Goal: Task Accomplishment & Management: Manage account settings

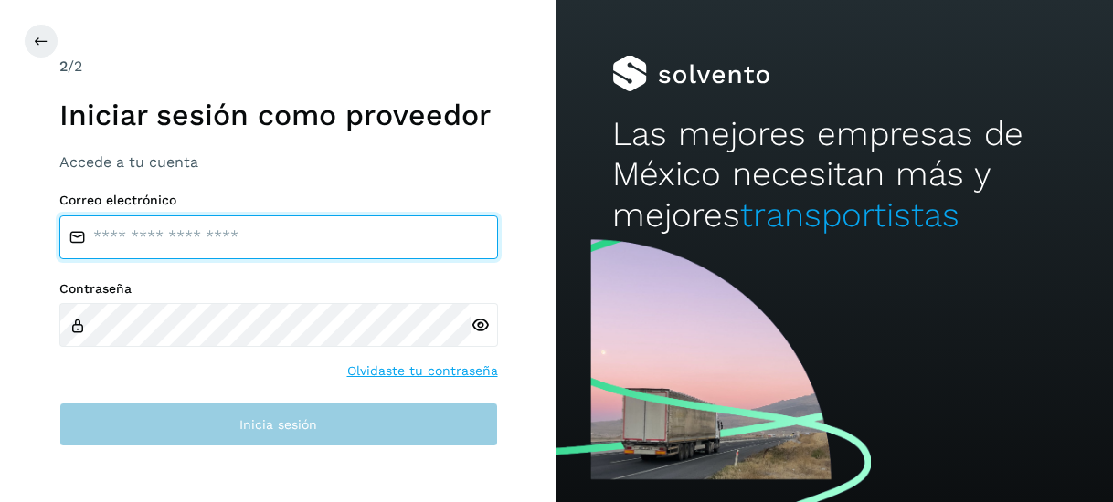
type input "**********"
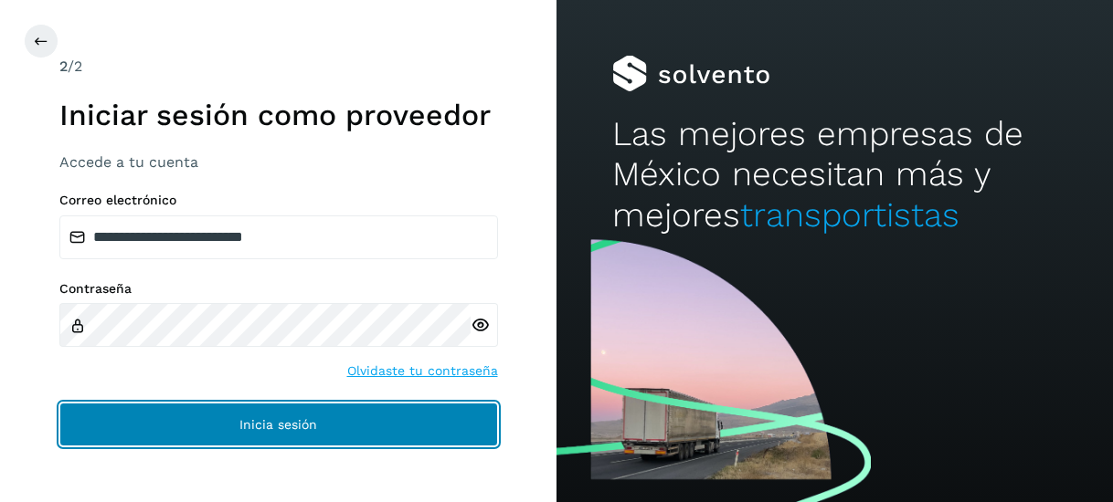
click at [266, 412] on button "Inicia sesión" at bounding box center [278, 425] width 438 height 44
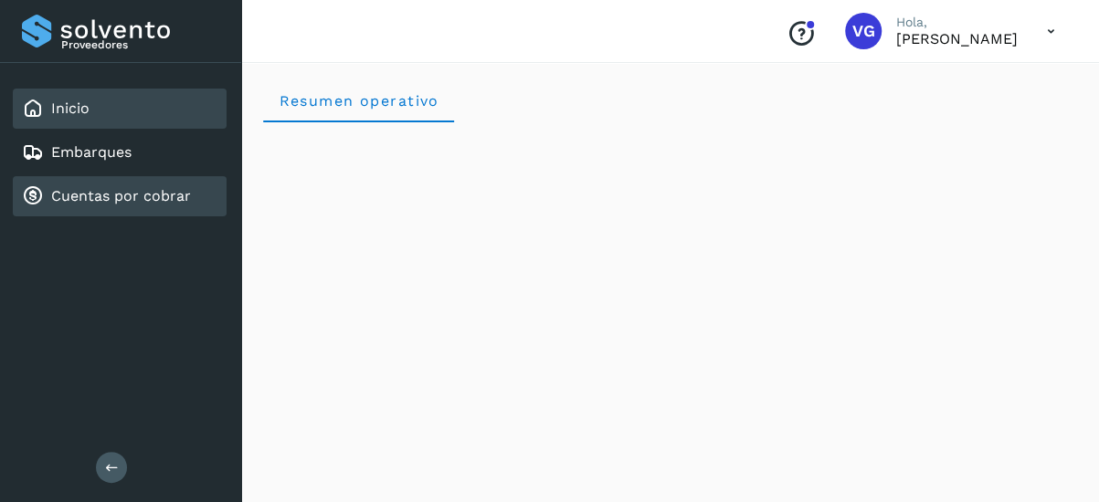
click at [147, 203] on link "Cuentas por cobrar" at bounding box center [121, 195] width 140 height 17
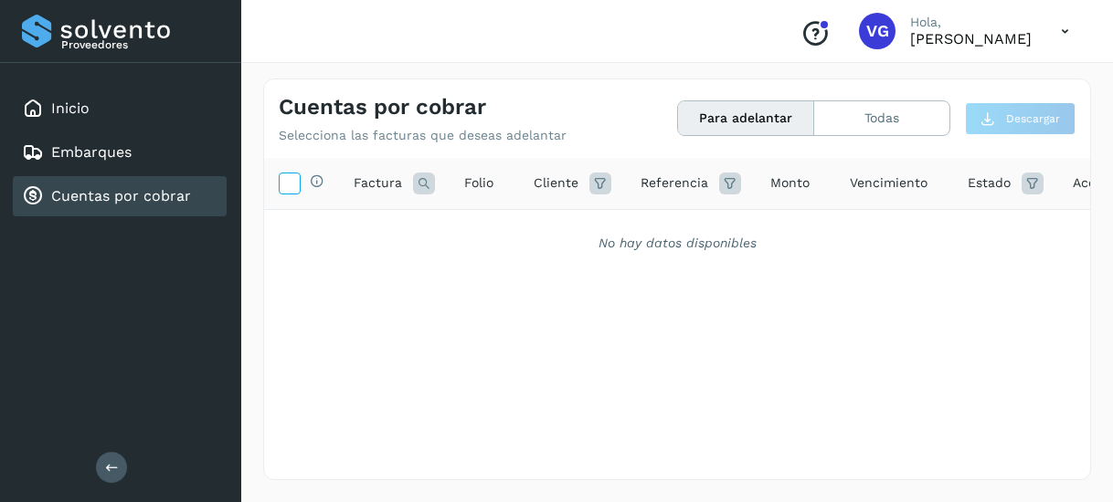
click at [288, 180] on icon at bounding box center [289, 182] width 19 height 19
click at [287, 180] on icon at bounding box center [289, 182] width 19 height 19
click at [193, 195] on div "Cuentas por cobrar" at bounding box center [120, 196] width 214 height 40
click at [183, 179] on div "Cuentas por cobrar" at bounding box center [120, 196] width 214 height 40
click at [179, 191] on link "Cuentas por cobrar" at bounding box center [121, 195] width 140 height 17
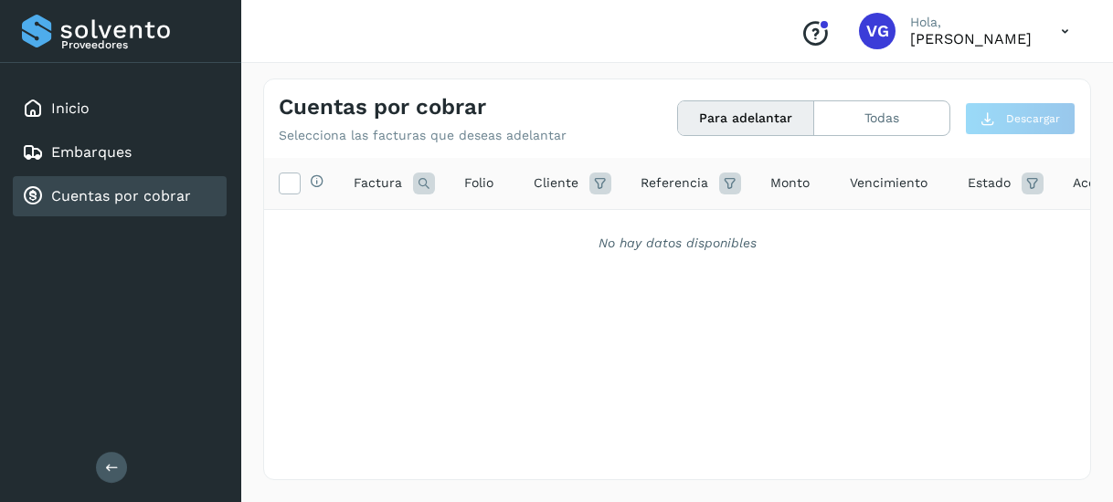
click at [723, 127] on button "Para adelantar" at bounding box center [746, 118] width 136 height 34
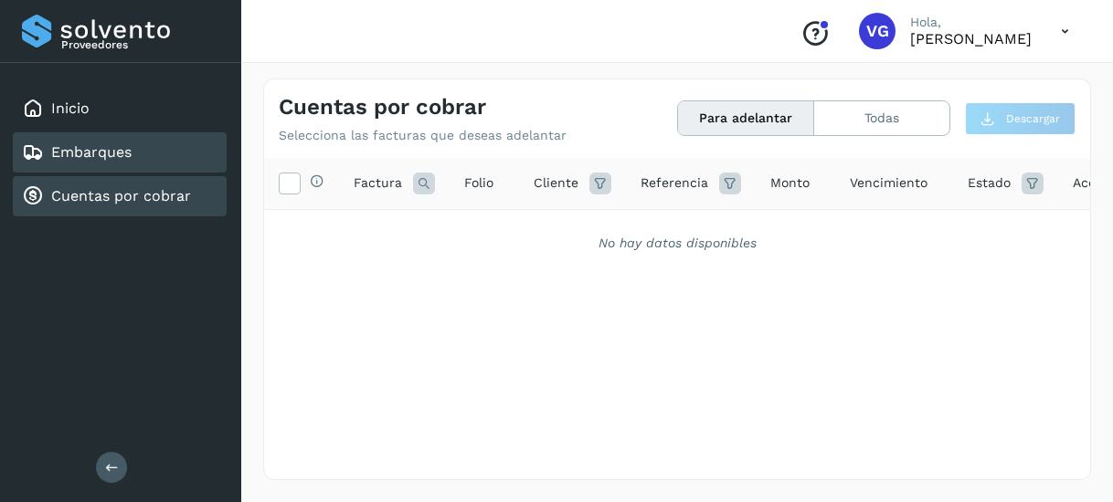
click at [113, 153] on link "Embarques" at bounding box center [91, 151] width 80 height 17
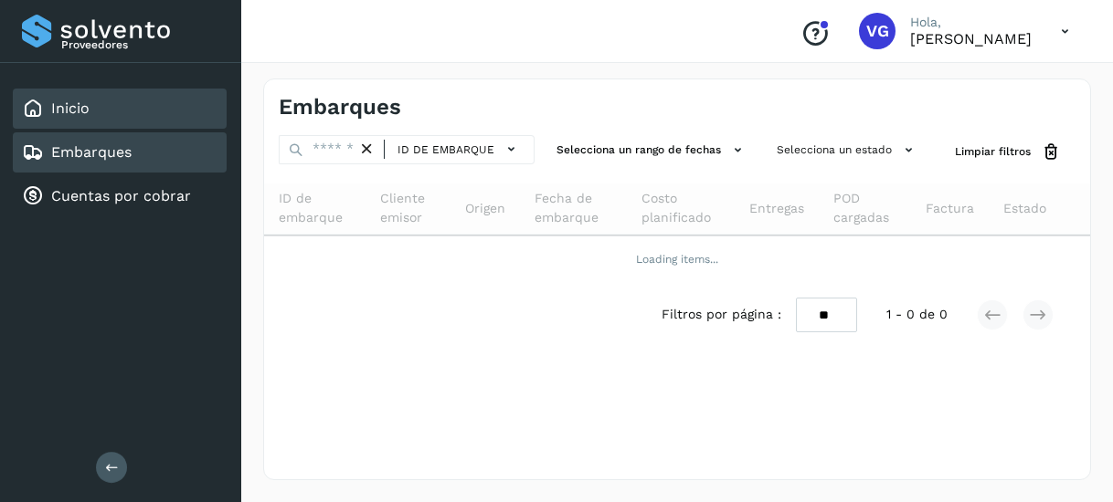
click at [93, 120] on div "Inicio" at bounding box center [120, 109] width 214 height 40
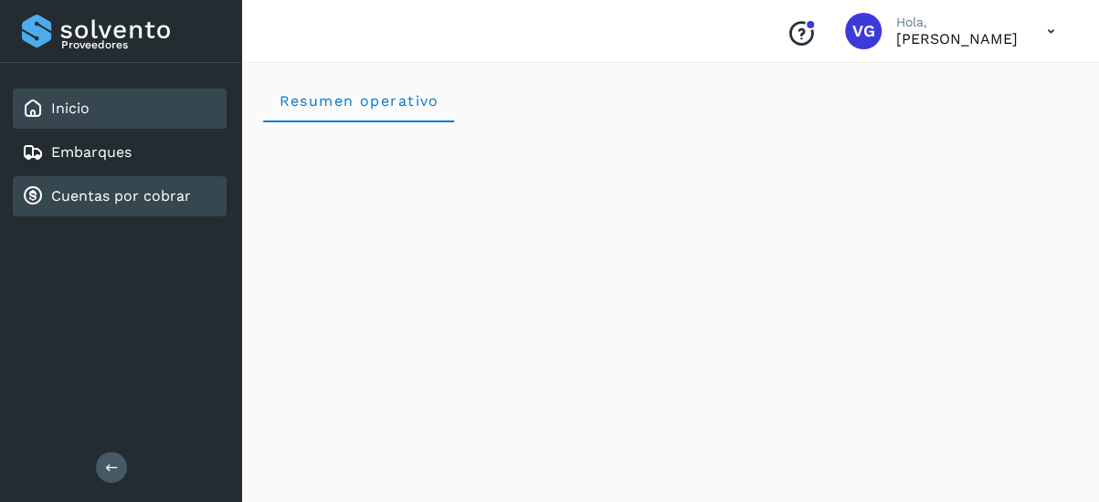
click at [88, 190] on link "Cuentas por cobrar" at bounding box center [121, 195] width 140 height 17
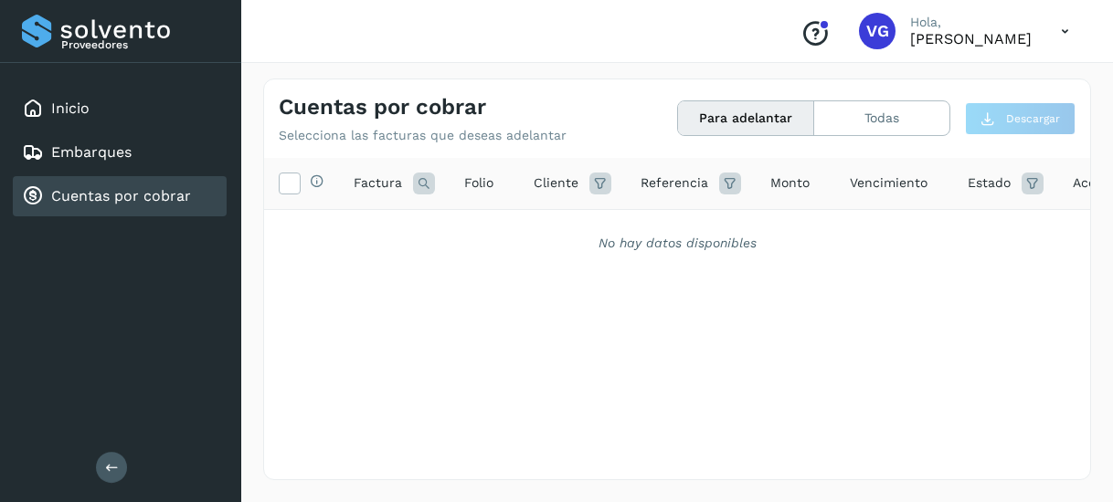
click at [88, 190] on link "Cuentas por cobrar" at bounding box center [121, 195] width 140 height 17
click at [835, 107] on button "Todas" at bounding box center [881, 118] width 135 height 34
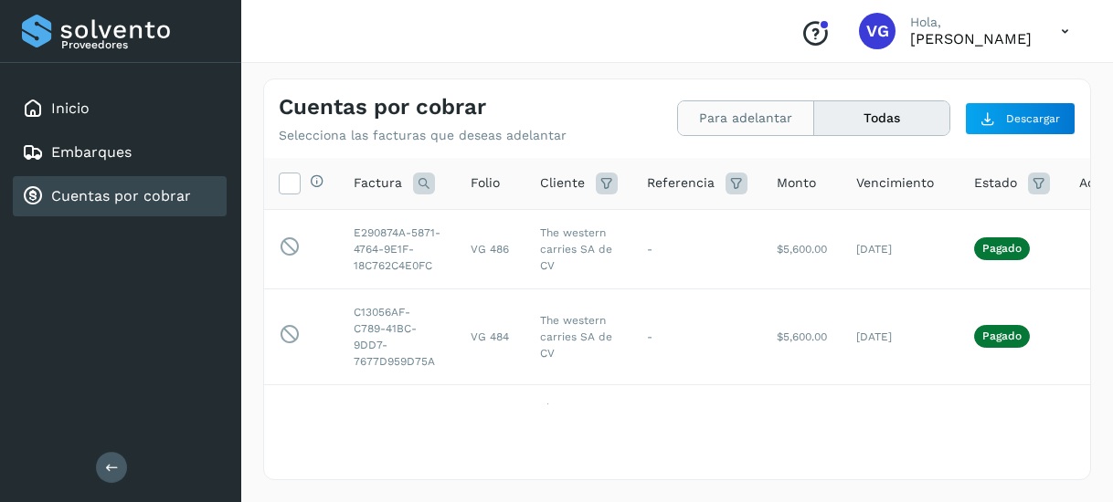
click at [814, 110] on button "Para adelantar" at bounding box center [881, 118] width 135 height 34
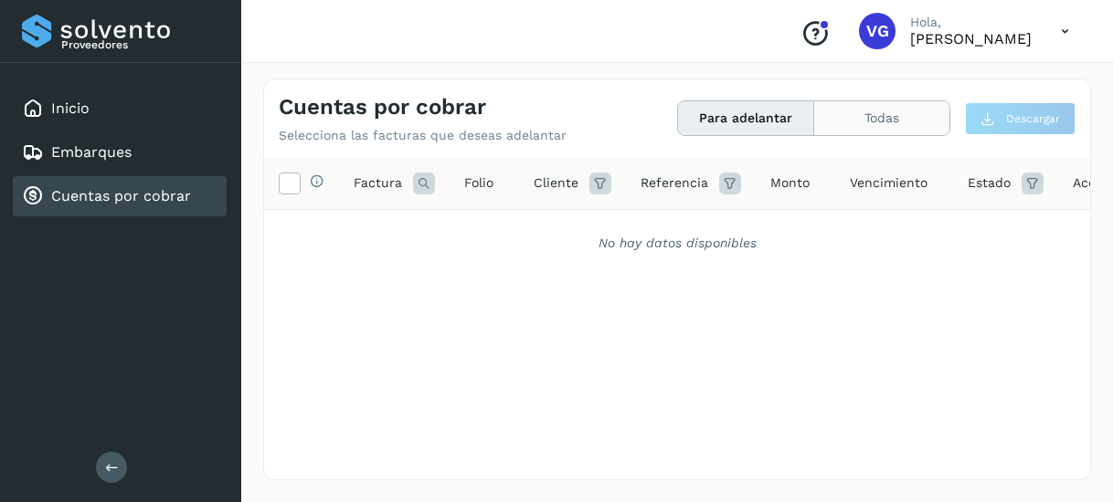
click at [850, 111] on button "Todas" at bounding box center [881, 118] width 135 height 34
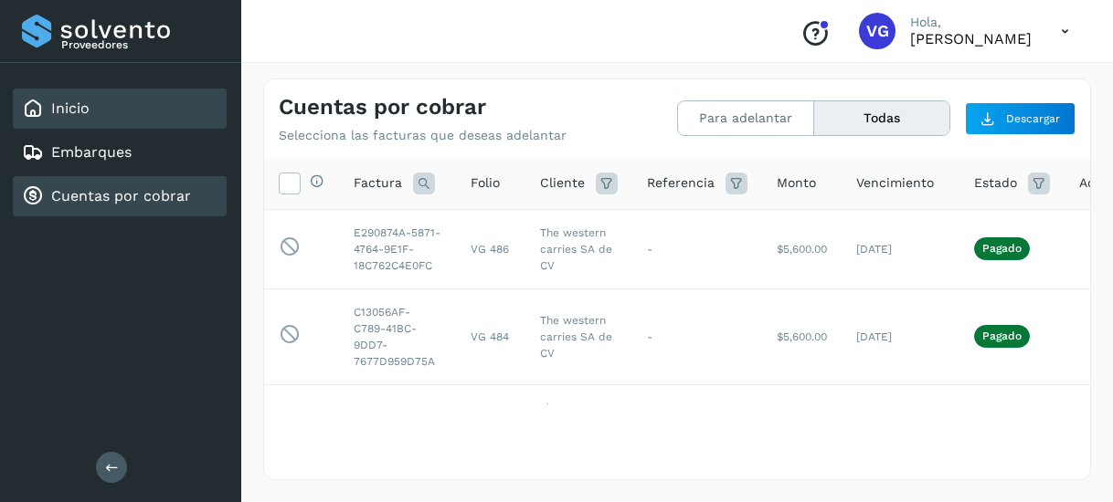
click at [77, 112] on link "Inicio" at bounding box center [70, 108] width 38 height 17
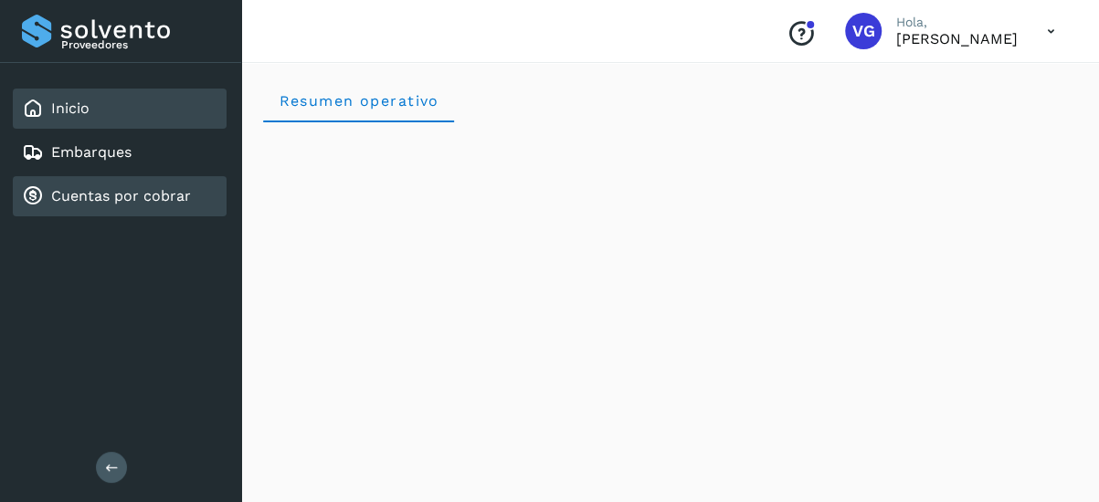
click at [113, 178] on div "Cuentas por cobrar" at bounding box center [120, 196] width 214 height 40
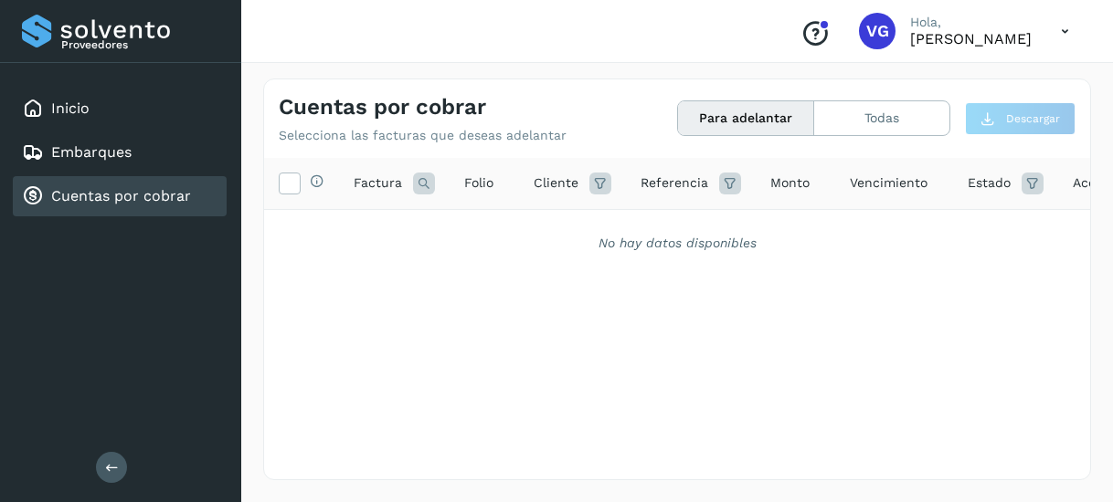
click at [720, 132] on button "Para adelantar" at bounding box center [746, 118] width 136 height 34
click at [900, 120] on button "Todas" at bounding box center [881, 118] width 135 height 34
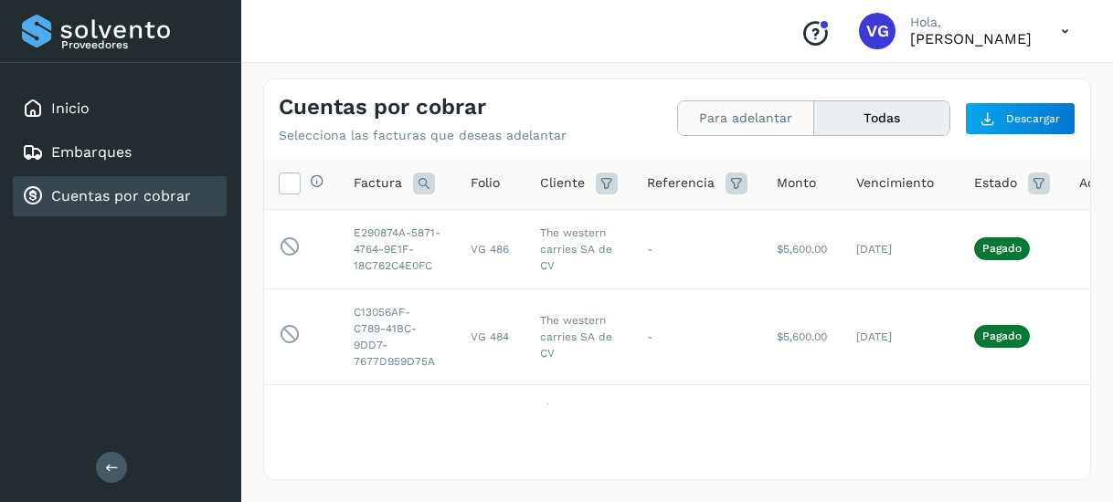
click at [814, 125] on button "Para adelantar" at bounding box center [881, 118] width 135 height 34
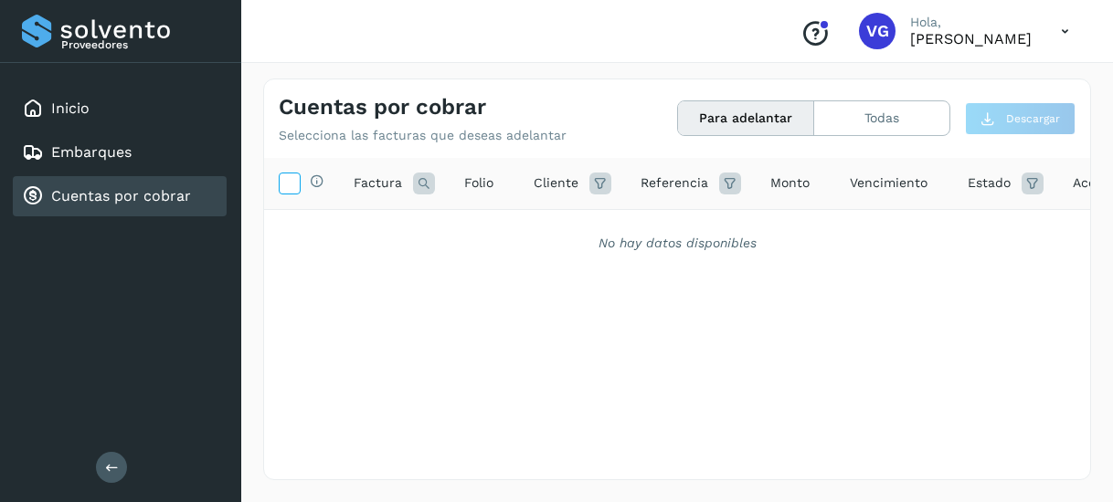
click at [290, 185] on icon at bounding box center [289, 182] width 19 height 19
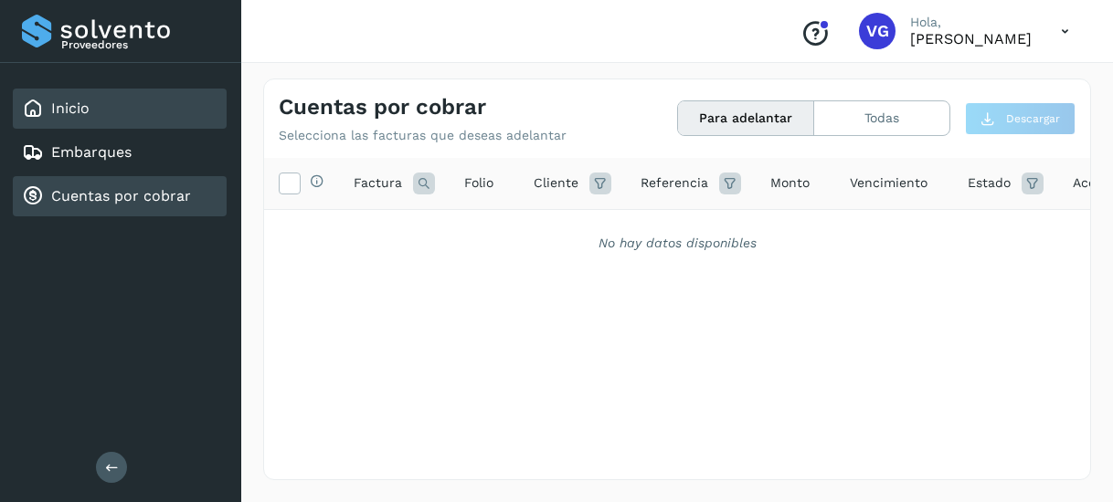
click at [119, 109] on div "Inicio" at bounding box center [120, 109] width 214 height 40
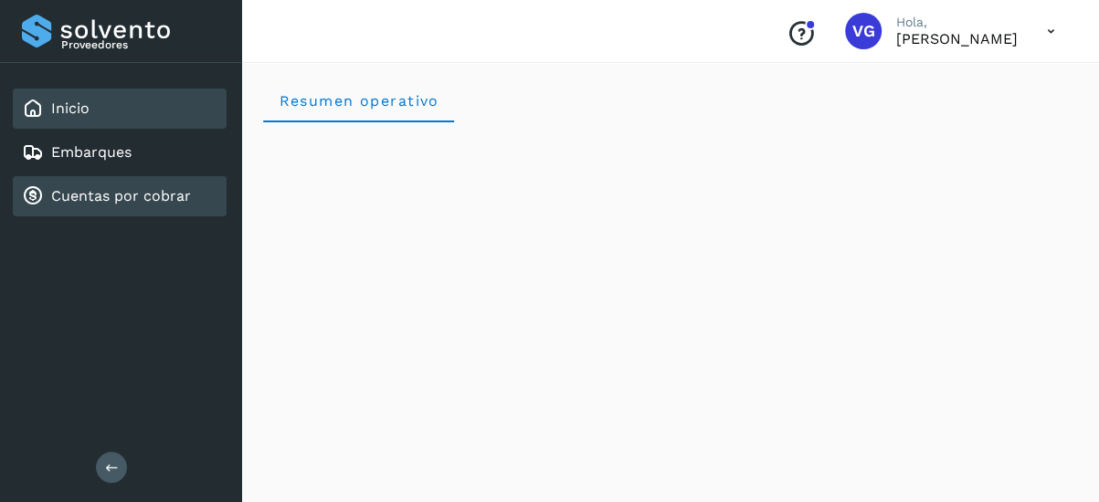
click at [89, 195] on link "Cuentas por cobrar" at bounding box center [121, 195] width 140 height 17
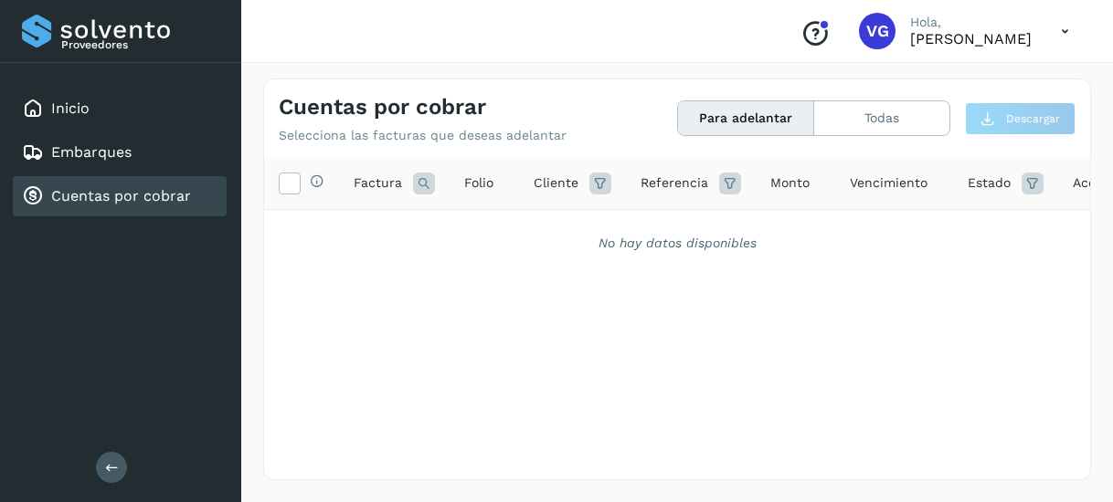
click at [723, 114] on button "Para adelantar" at bounding box center [746, 118] width 136 height 34
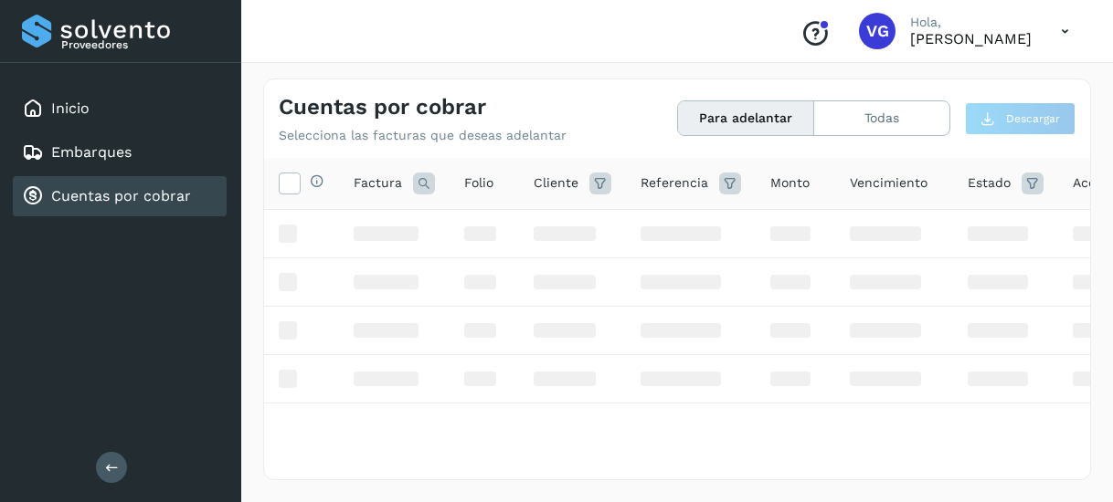
click at [723, 114] on button "Para adelantar" at bounding box center [746, 118] width 136 height 34
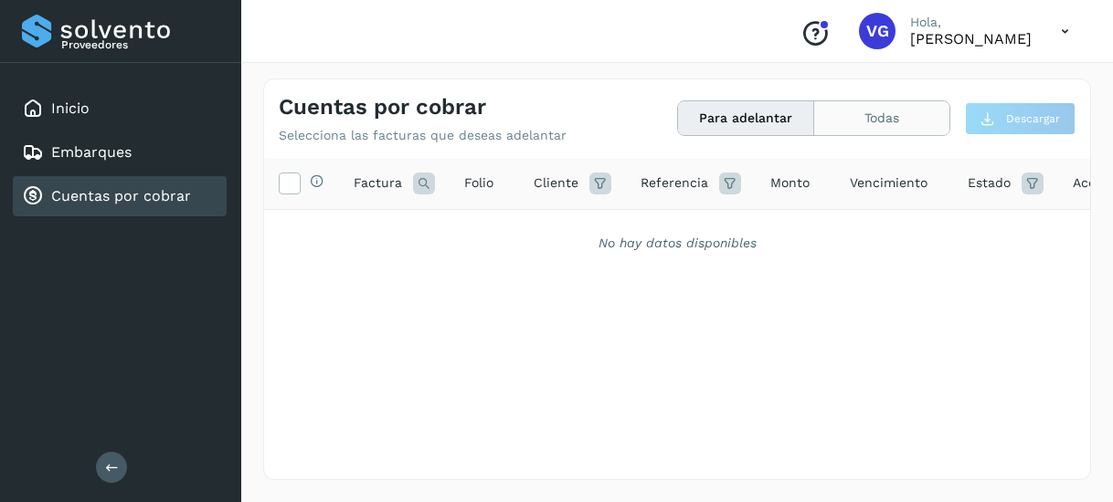
click at [848, 129] on button "Todas" at bounding box center [881, 118] width 135 height 34
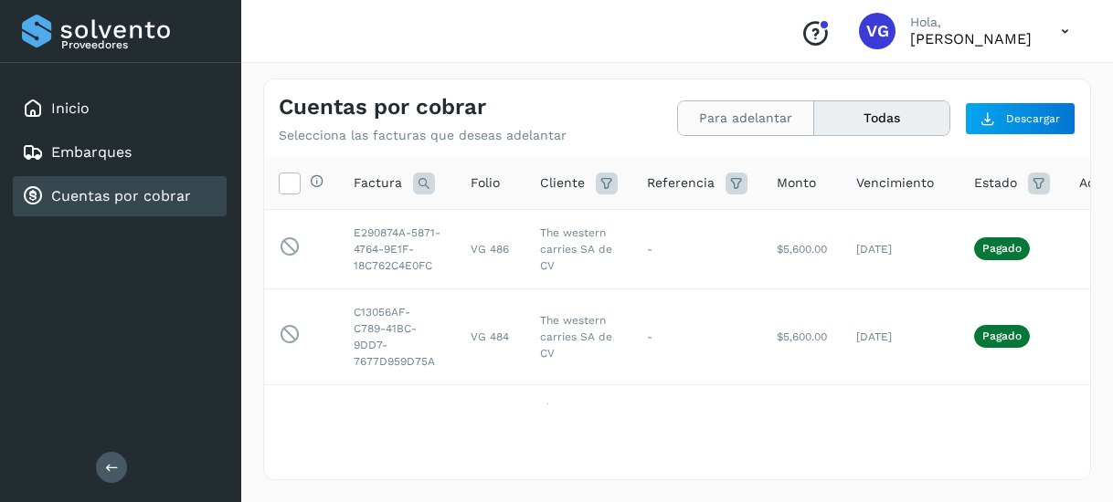
click at [814, 113] on button "Para adelantar" at bounding box center [881, 118] width 135 height 34
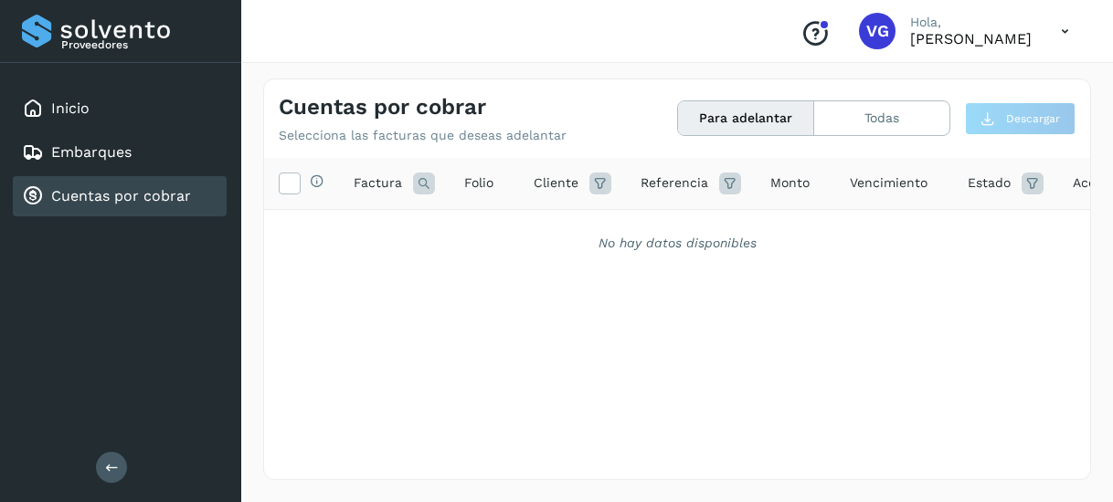
click at [767, 113] on button "Para adelantar" at bounding box center [746, 118] width 136 height 34
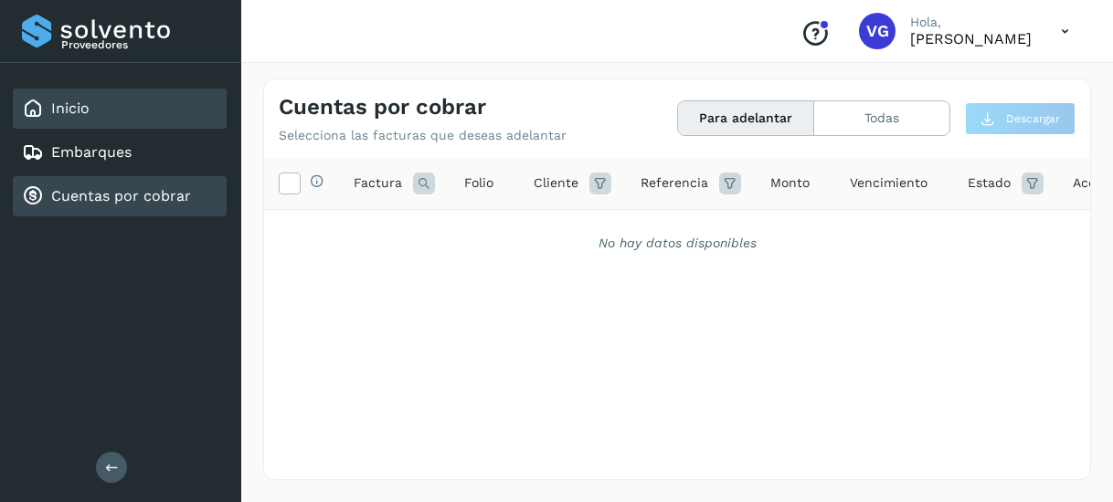
click at [155, 119] on div "Inicio" at bounding box center [120, 109] width 214 height 40
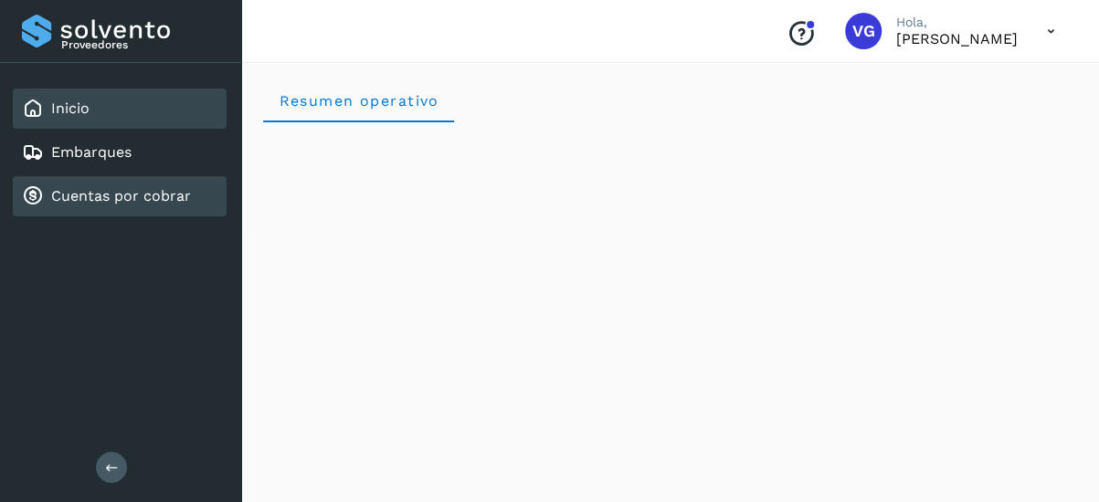
click at [98, 193] on link "Cuentas por cobrar" at bounding box center [121, 195] width 140 height 17
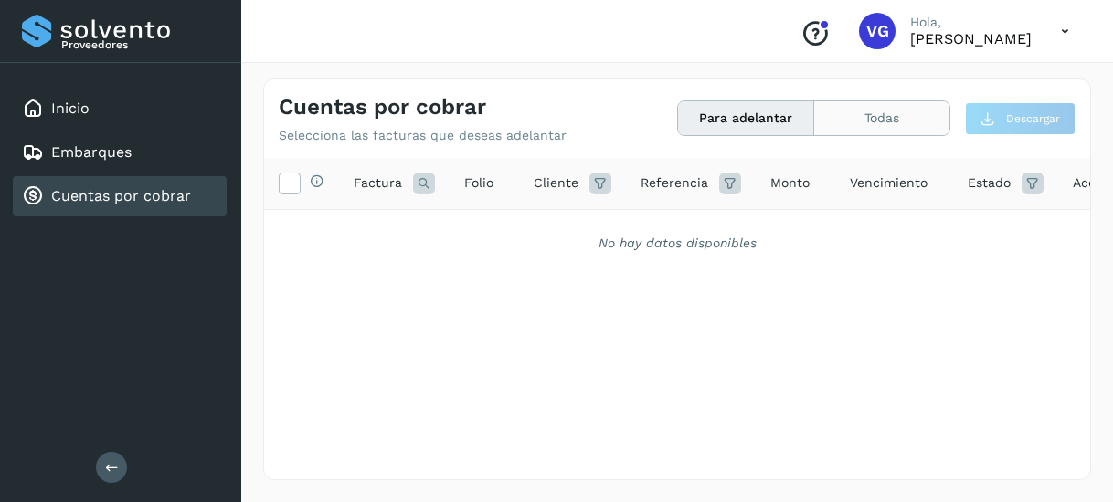
click at [885, 117] on button "Todas" at bounding box center [881, 118] width 135 height 34
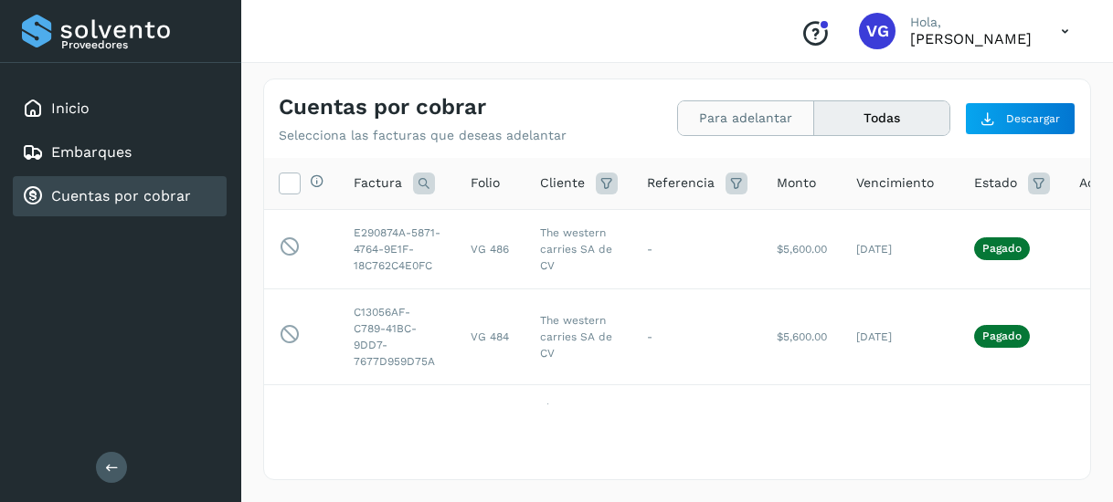
click at [814, 118] on button "Para adelantar" at bounding box center [881, 118] width 135 height 34
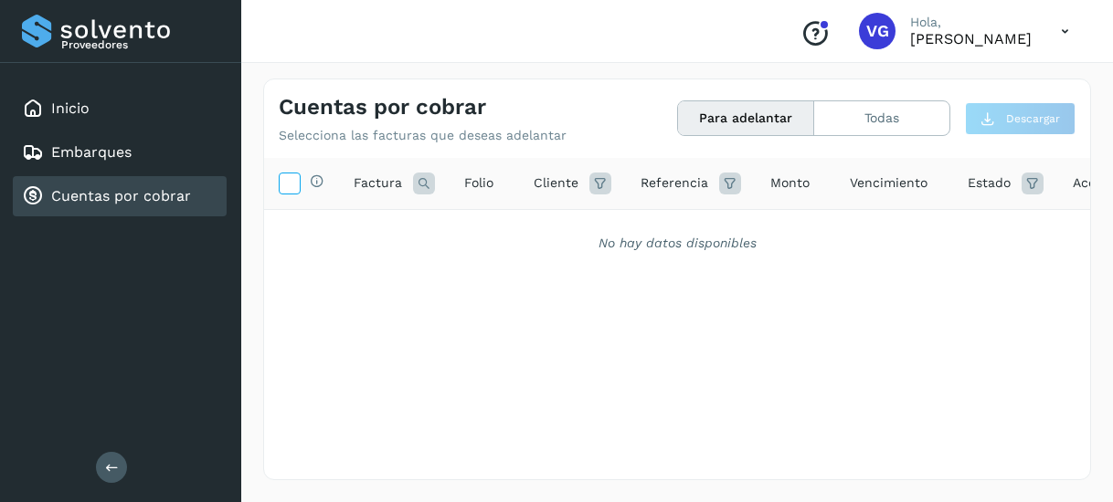
click at [285, 176] on icon at bounding box center [289, 182] width 19 height 19
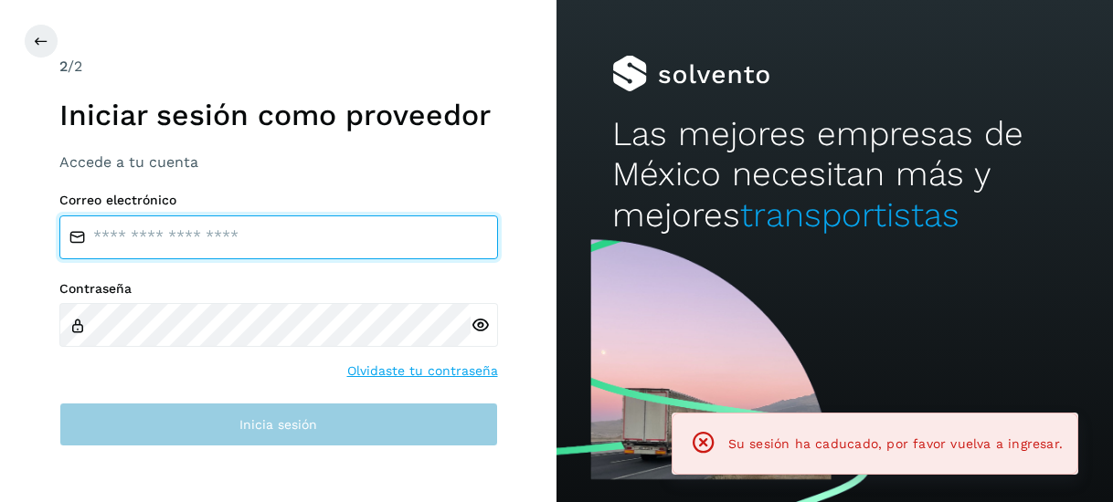
type input "**********"
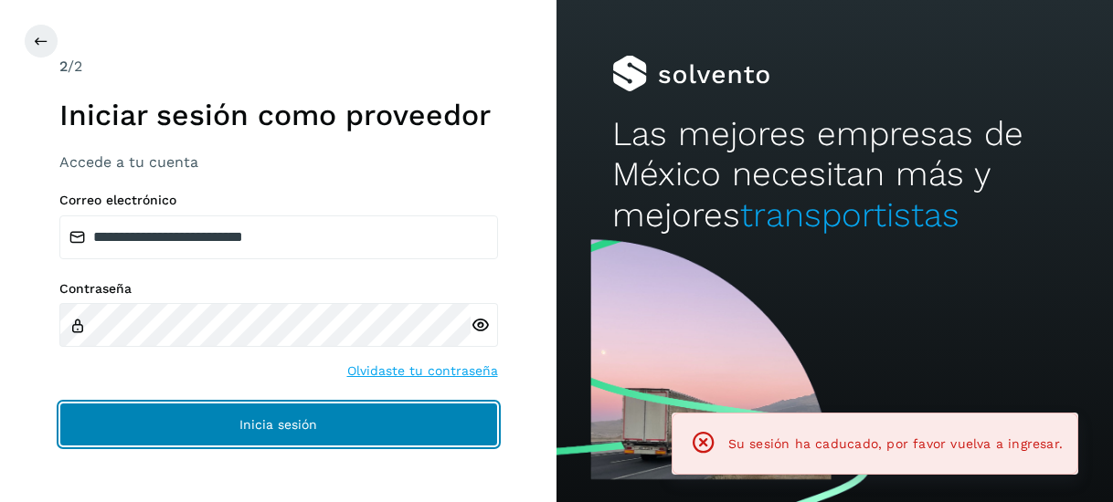
click at [318, 423] on button "Inicia sesión" at bounding box center [278, 425] width 438 height 44
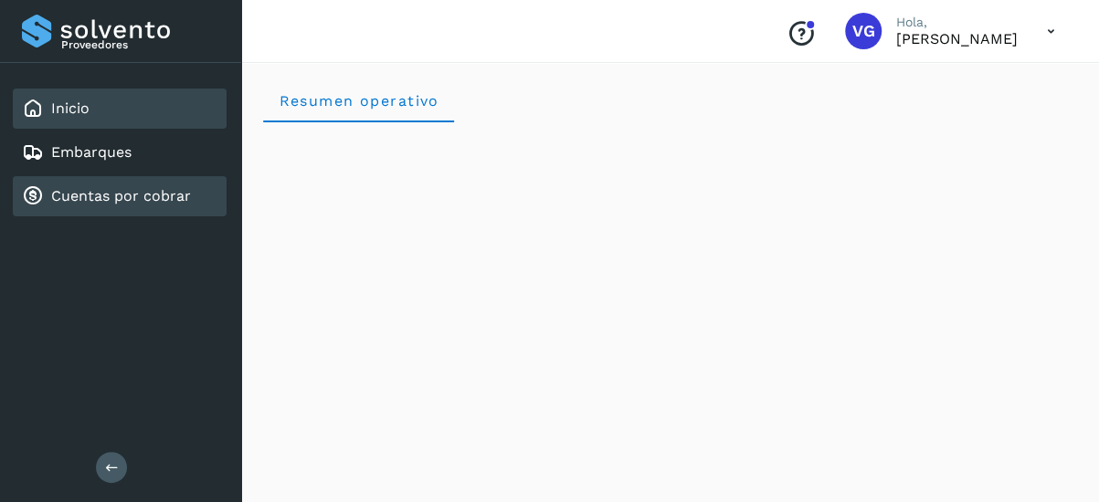
click at [142, 189] on link "Cuentas por cobrar" at bounding box center [121, 195] width 140 height 17
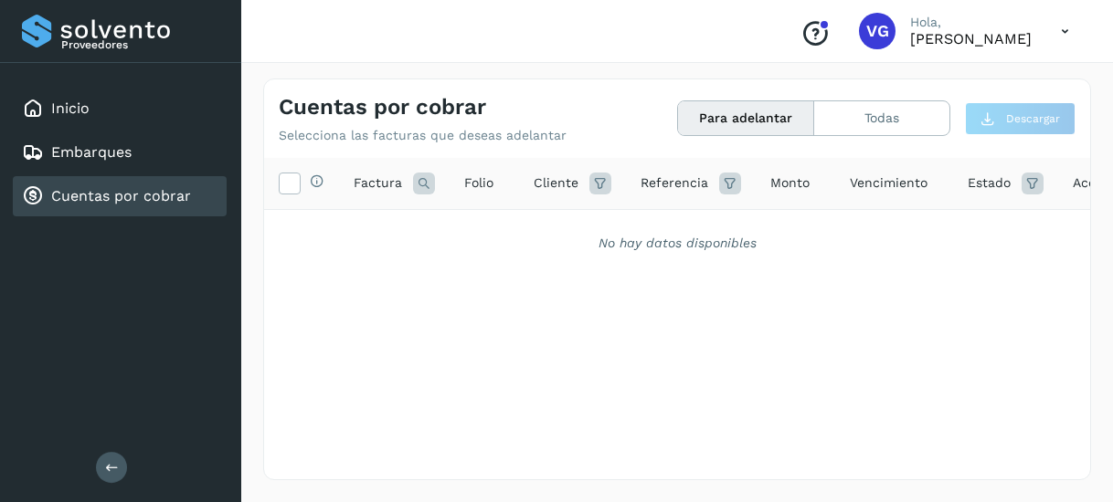
click at [723, 121] on button "Para adelantar" at bounding box center [746, 118] width 136 height 34
click at [892, 108] on button "Todas" at bounding box center [881, 118] width 135 height 34
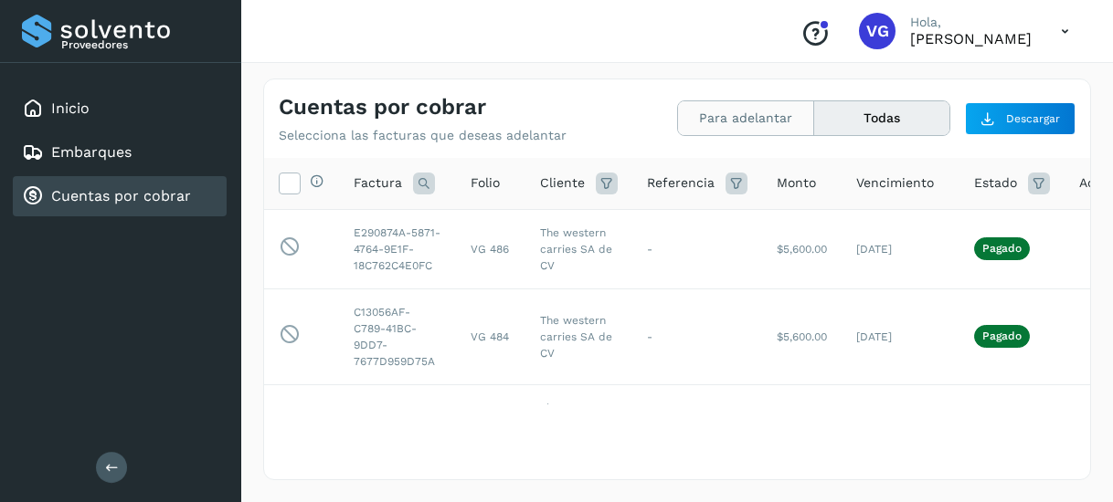
click at [814, 120] on button "Para adelantar" at bounding box center [881, 118] width 135 height 34
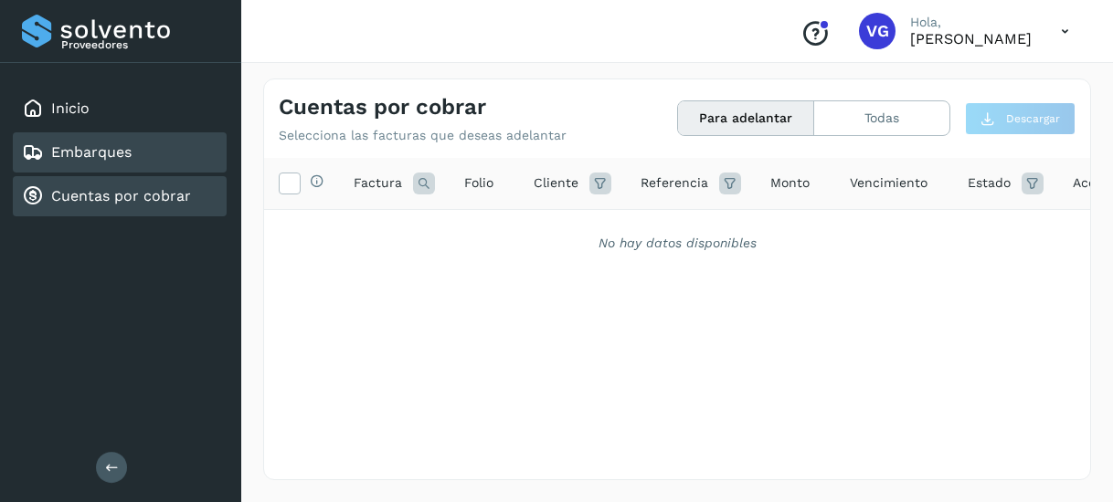
click at [153, 169] on div "Embarques" at bounding box center [120, 152] width 214 height 40
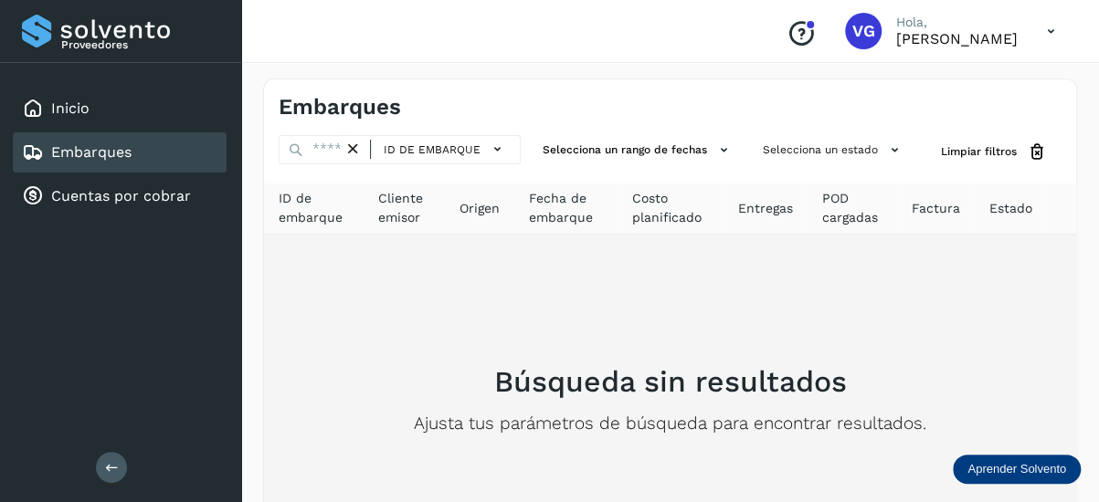
click at [485, 273] on div "Búsqueda sin resultados Ajusta tus parámetros de búsqueda para encontrar result…" at bounding box center [670, 399] width 783 height 301
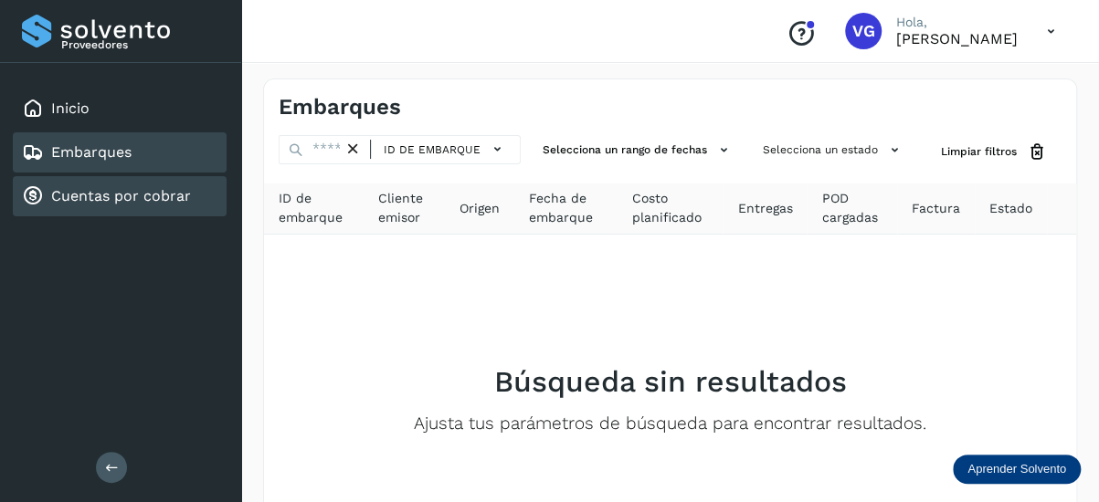
click at [163, 195] on link "Cuentas por cobrar" at bounding box center [121, 195] width 140 height 17
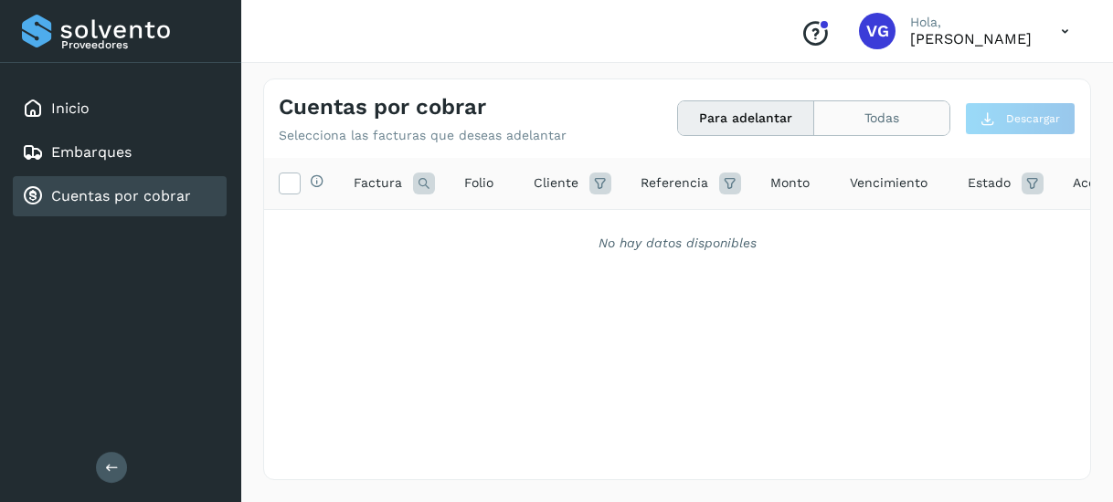
click at [859, 120] on button "Todas" at bounding box center [881, 118] width 135 height 34
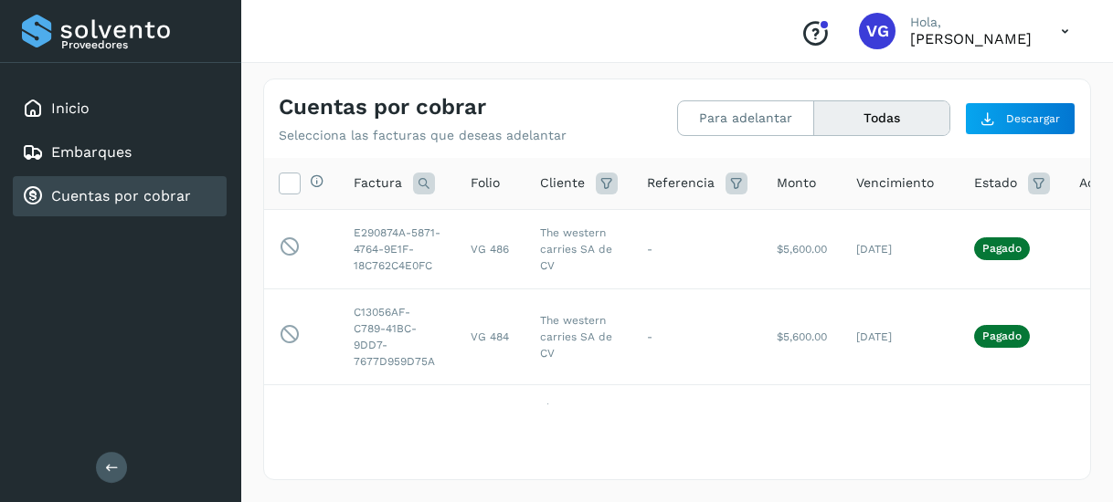
click at [223, 207] on div "Cuentas por cobrar" at bounding box center [120, 196] width 214 height 40
click at [814, 128] on button "Para adelantar" at bounding box center [881, 118] width 135 height 34
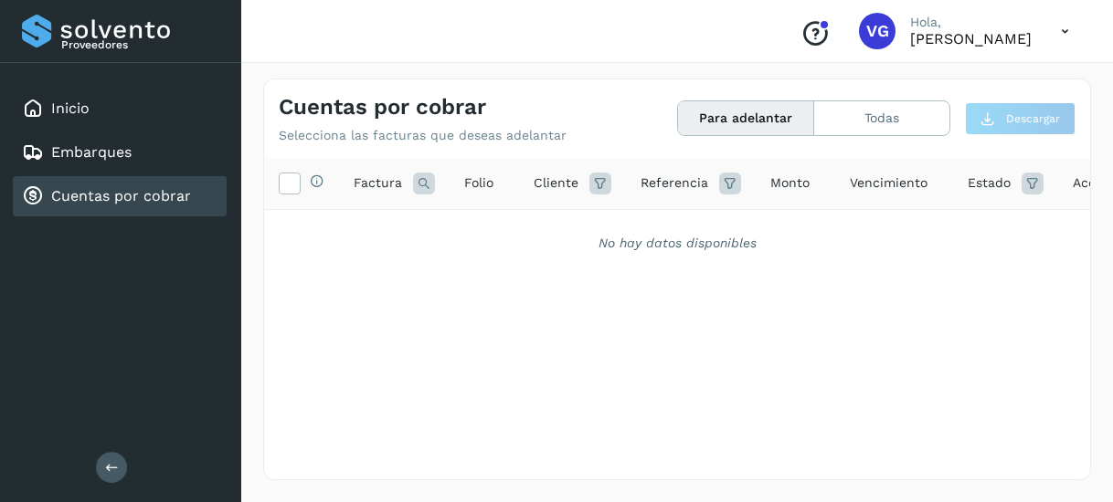
click at [910, 36] on p "[PERSON_NAME]" at bounding box center [970, 38] width 121 height 17
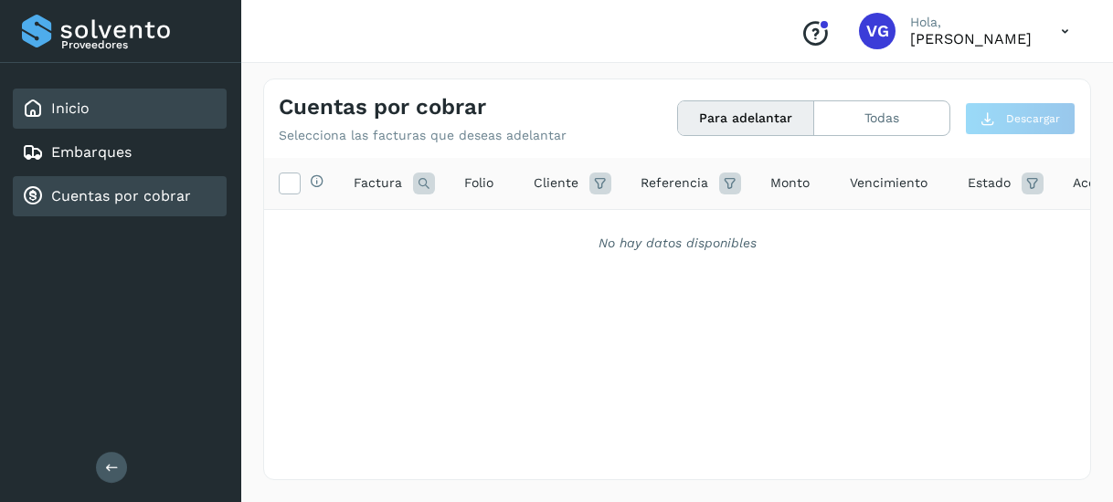
click at [48, 108] on div "Inicio" at bounding box center [56, 109] width 68 height 22
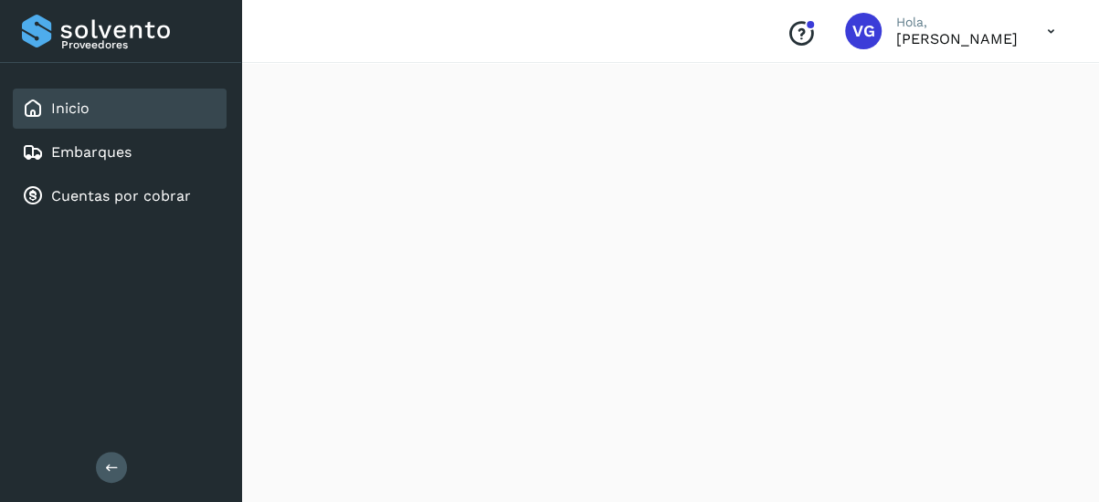
scroll to position [1779, 0]
drag, startPoint x: 1094, startPoint y: 459, endPoint x: 1103, endPoint y: 372, distance: 88.2
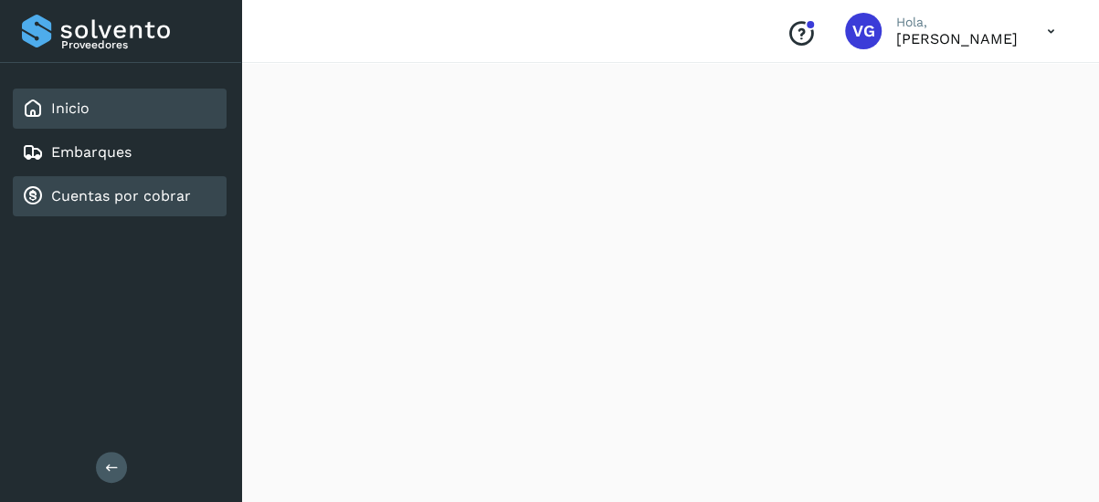
click at [184, 191] on link "Cuentas por cobrar" at bounding box center [121, 195] width 140 height 17
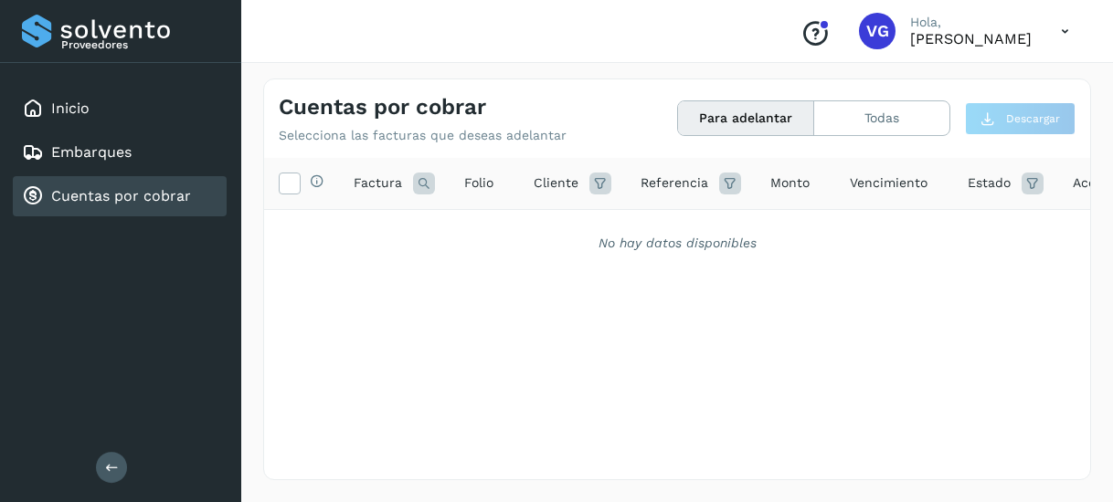
click at [166, 200] on link "Cuentas por cobrar" at bounding box center [121, 195] width 140 height 17
click at [835, 134] on button "Todas" at bounding box center [881, 118] width 135 height 34
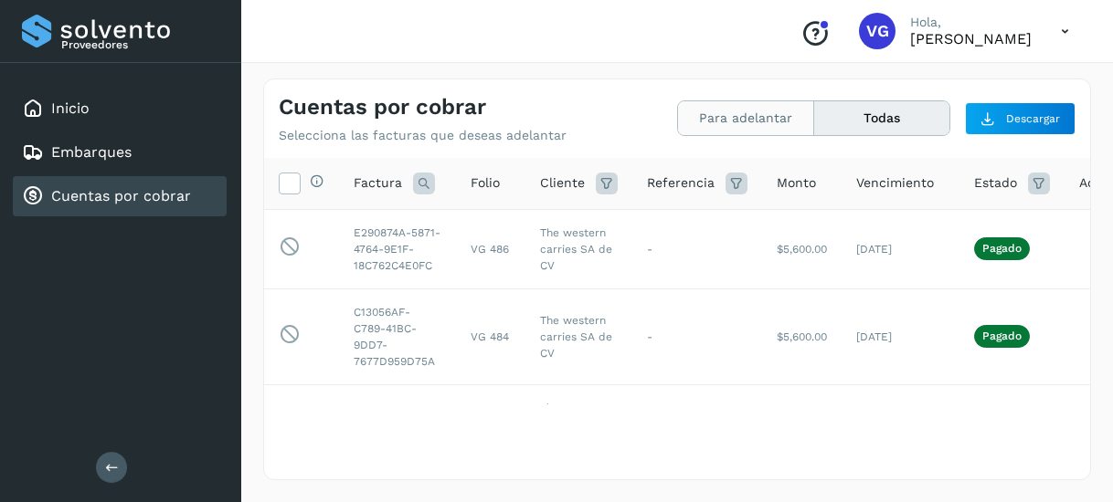
click at [814, 118] on button "Para adelantar" at bounding box center [881, 118] width 135 height 34
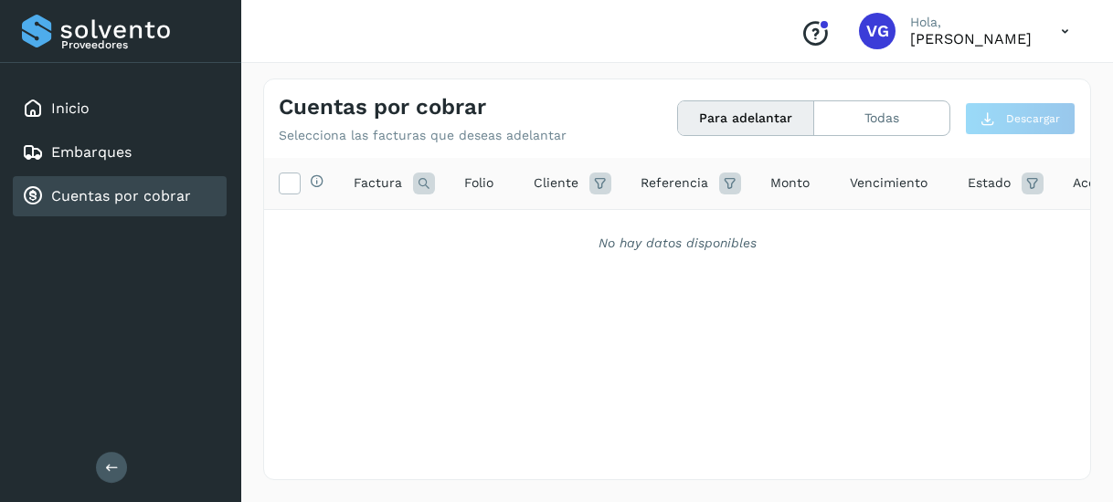
click at [449, 194] on th "Factura" at bounding box center [483, 184] width 69 height 52
click at [601, 190] on icon at bounding box center [600, 184] width 22 height 22
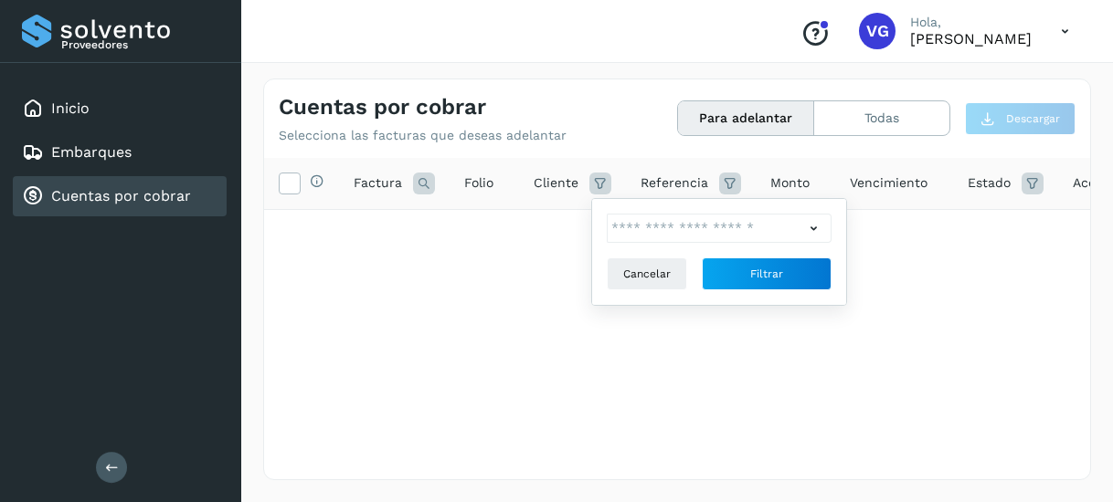
drag, startPoint x: 699, startPoint y: 248, endPoint x: 692, endPoint y: 228, distance: 20.5
click at [692, 228] on div "Cancelar Filtrar" at bounding box center [719, 252] width 225 height 77
click at [692, 228] on input "text" at bounding box center [705, 228] width 197 height 29
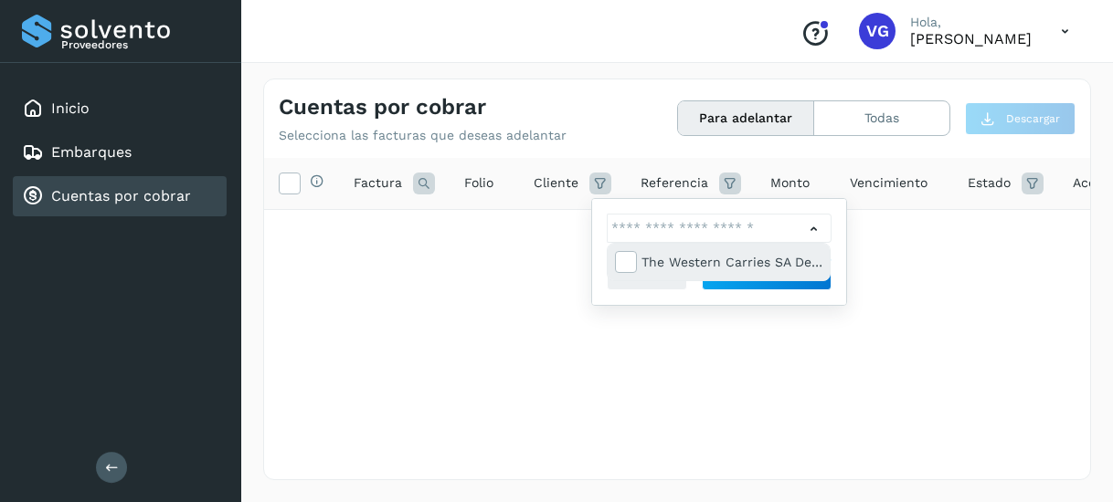
click at [753, 261] on div "The western carries SA de CV" at bounding box center [731, 262] width 181 height 20
type input "**********"
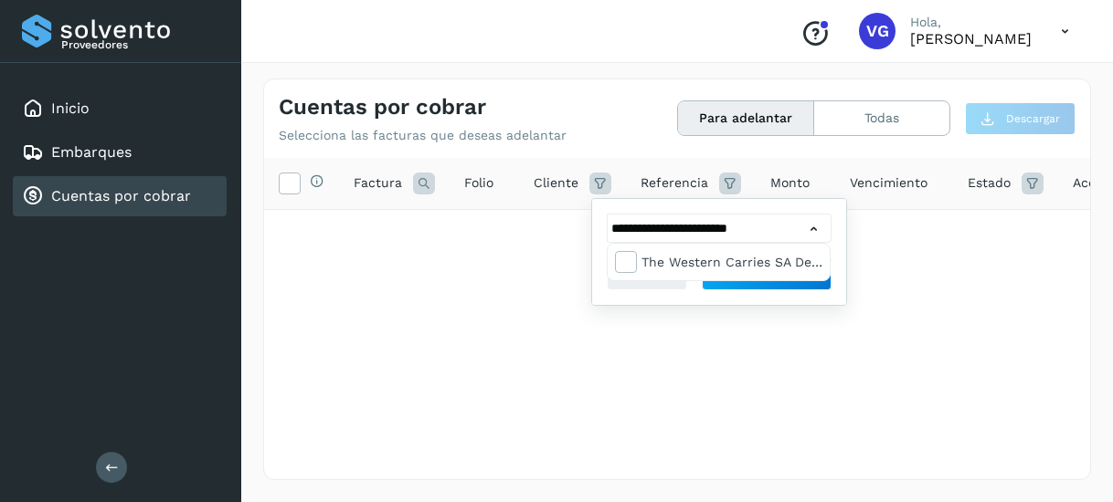
click at [805, 289] on div at bounding box center [556, 251] width 1113 height 502
click at [805, 286] on button "Filtrar" at bounding box center [767, 274] width 130 height 33
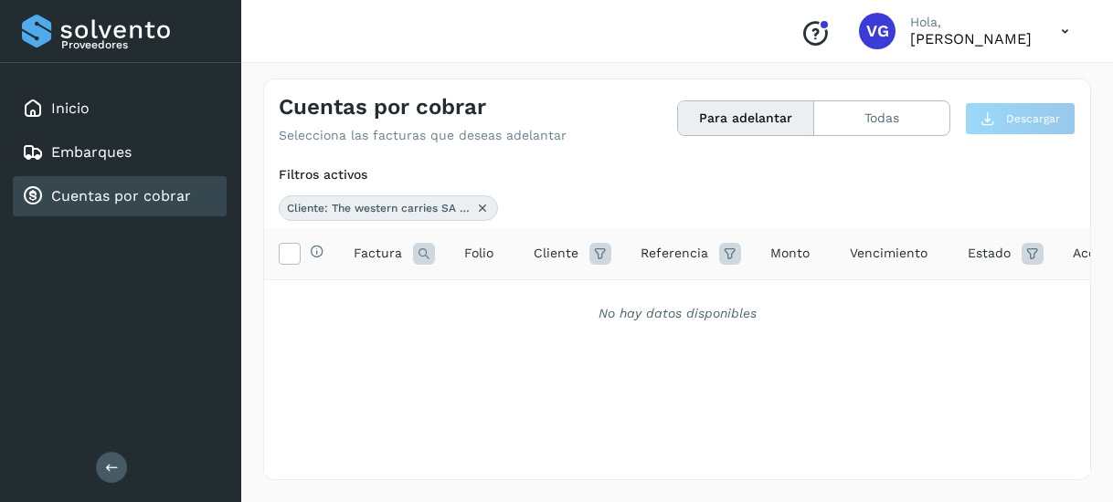
click at [883, 259] on span "Vencimiento" at bounding box center [889, 253] width 78 height 19
click at [1021, 249] on icon at bounding box center [1032, 254] width 22 height 22
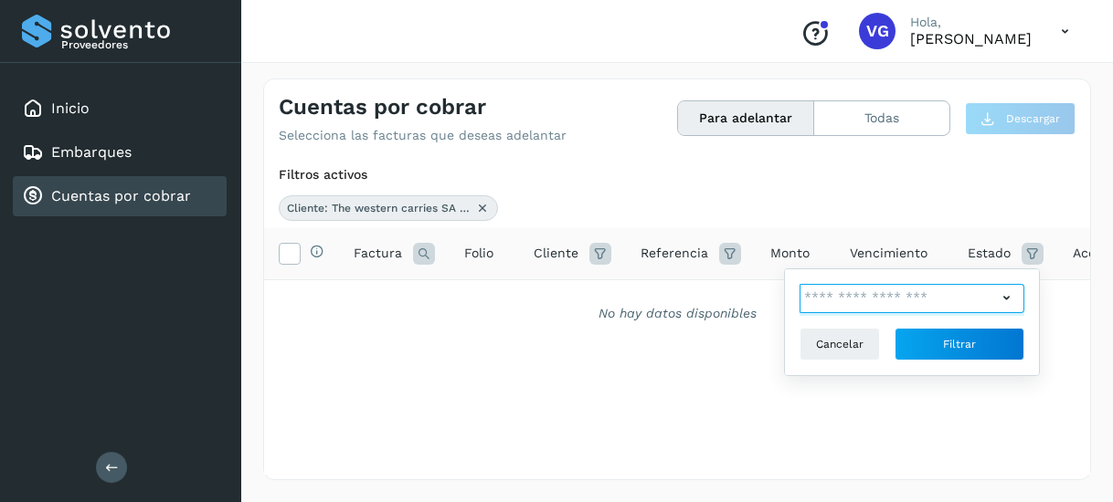
click at [985, 295] on input "text" at bounding box center [897, 298] width 197 height 29
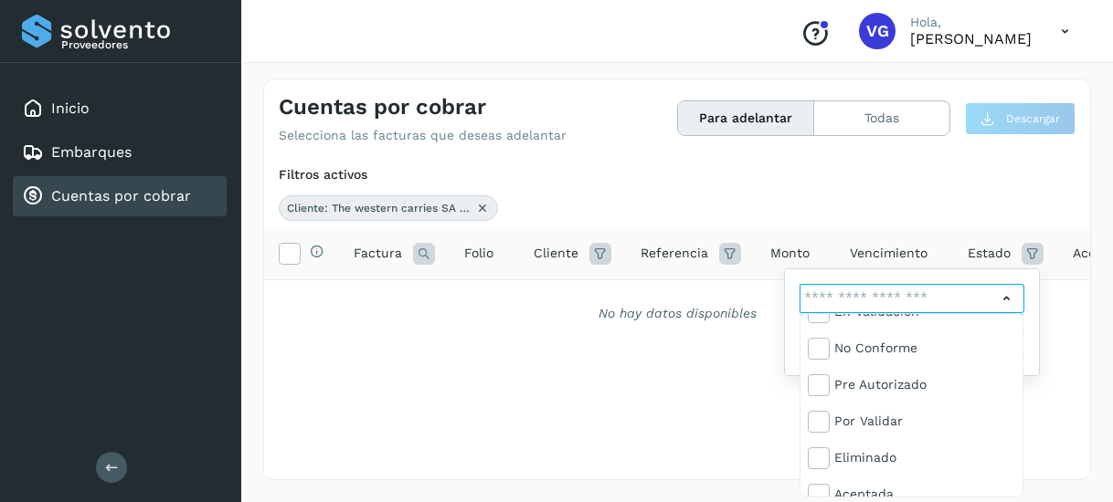
scroll to position [110, 0]
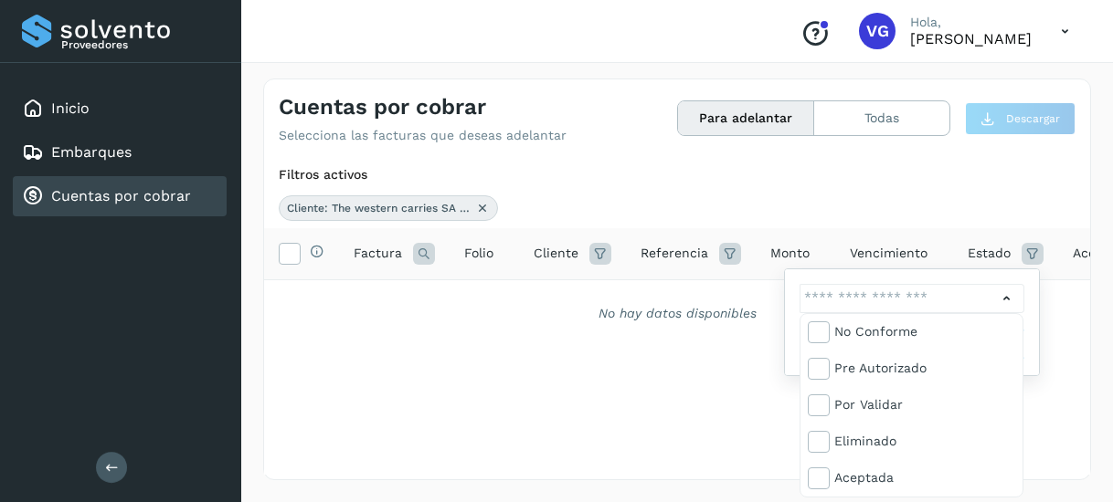
click at [650, 419] on div at bounding box center [556, 251] width 1113 height 502
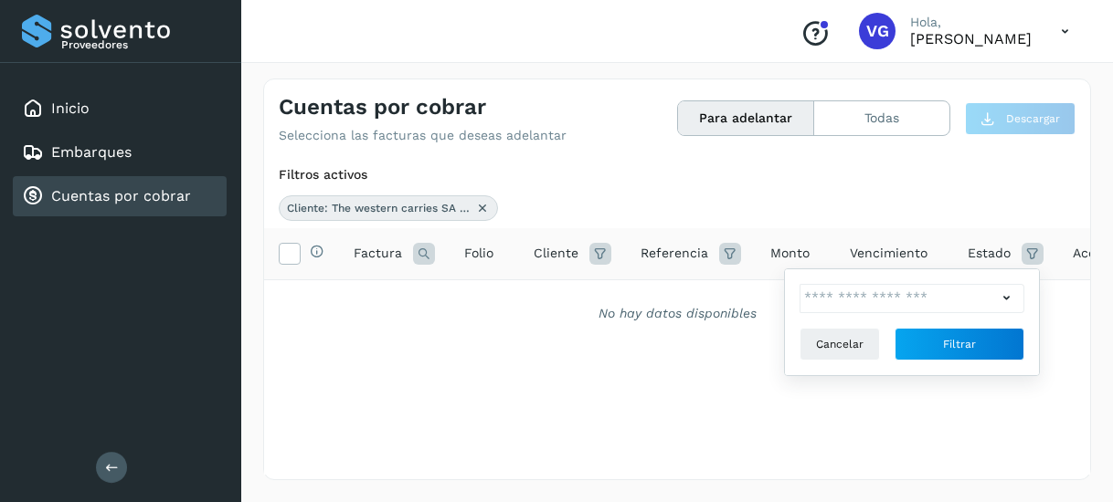
click at [822, 414] on div "Selecciona todas las facturas disponibles para adelanto Factura Folio Cliente R…" at bounding box center [677, 351] width 826 height 247
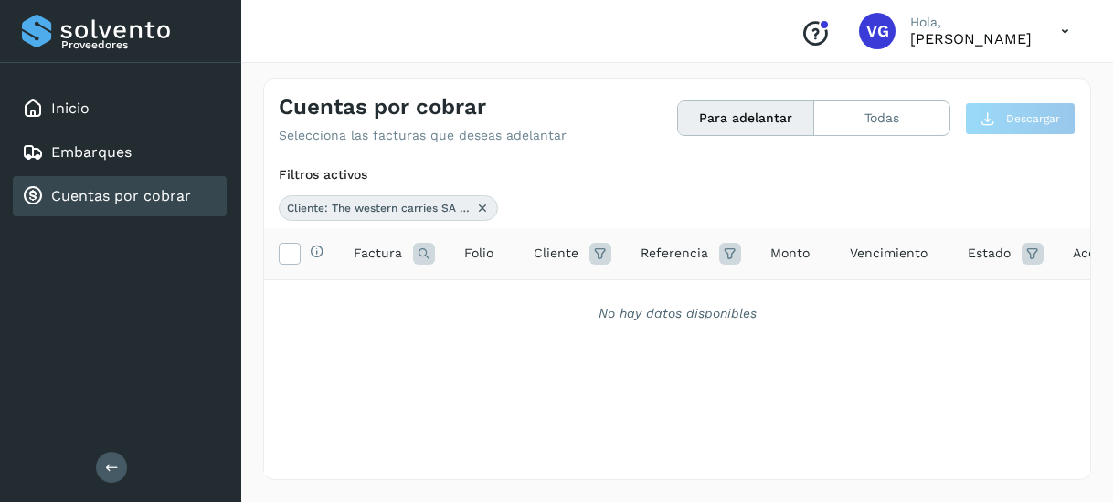
scroll to position [0, 60]
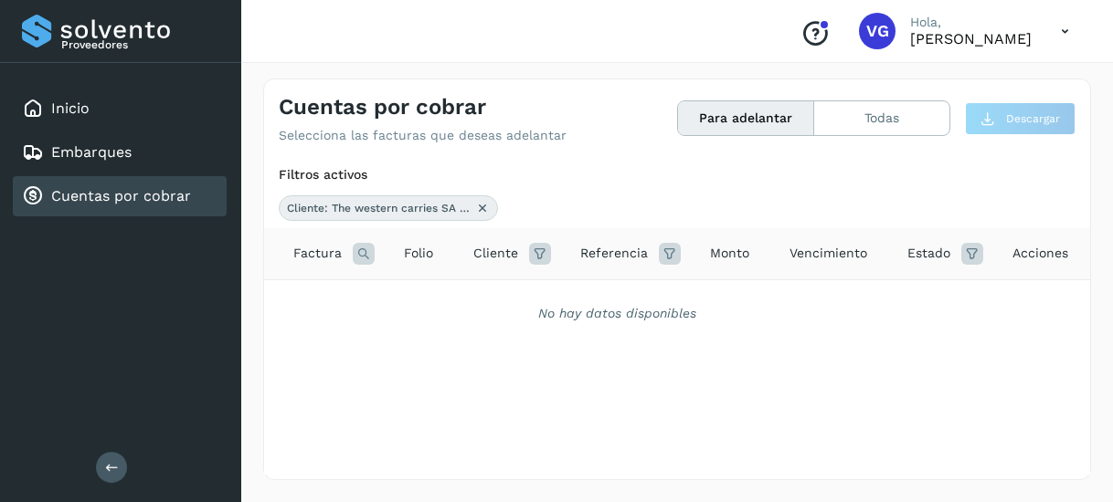
click at [420, 259] on span "Folio" at bounding box center [418, 253] width 29 height 19
click at [356, 249] on icon at bounding box center [364, 254] width 22 height 22
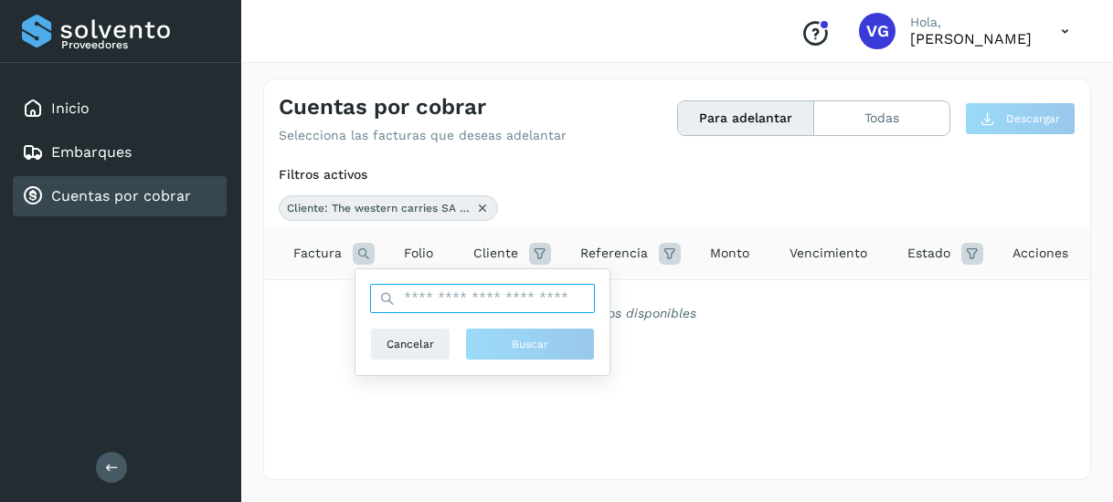
click at [428, 307] on input "text" at bounding box center [482, 298] width 225 height 29
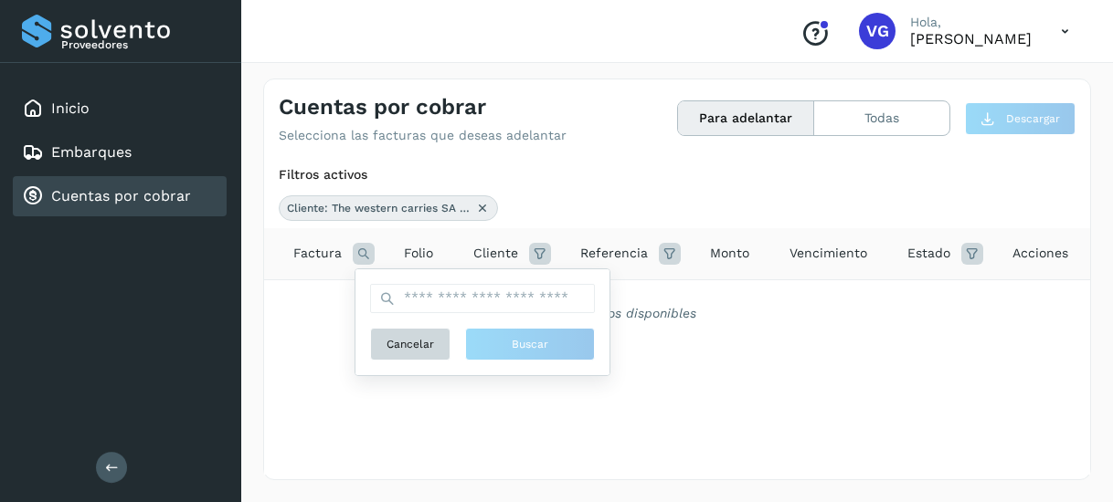
click at [442, 350] on button "Cancelar" at bounding box center [410, 344] width 80 height 33
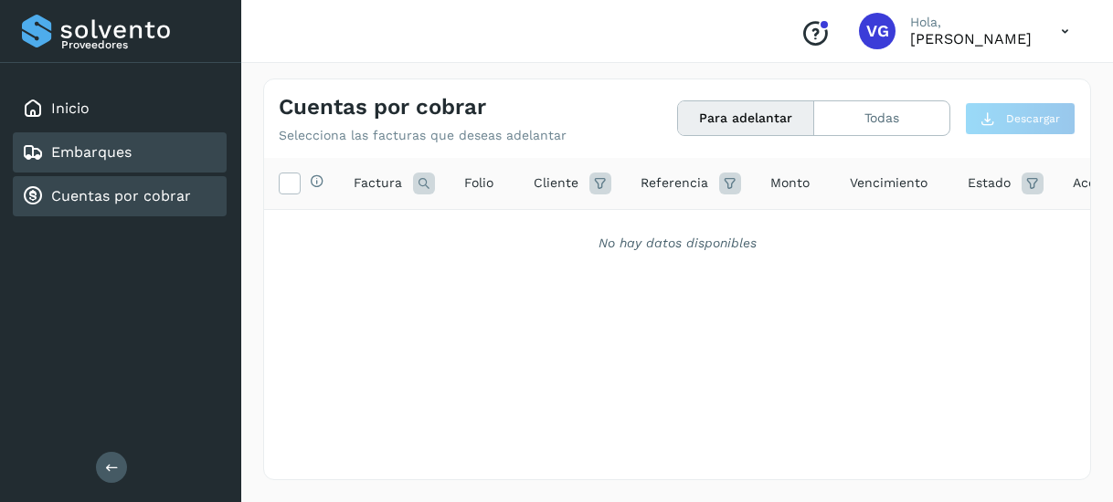
click at [107, 156] on link "Embarques" at bounding box center [91, 151] width 80 height 17
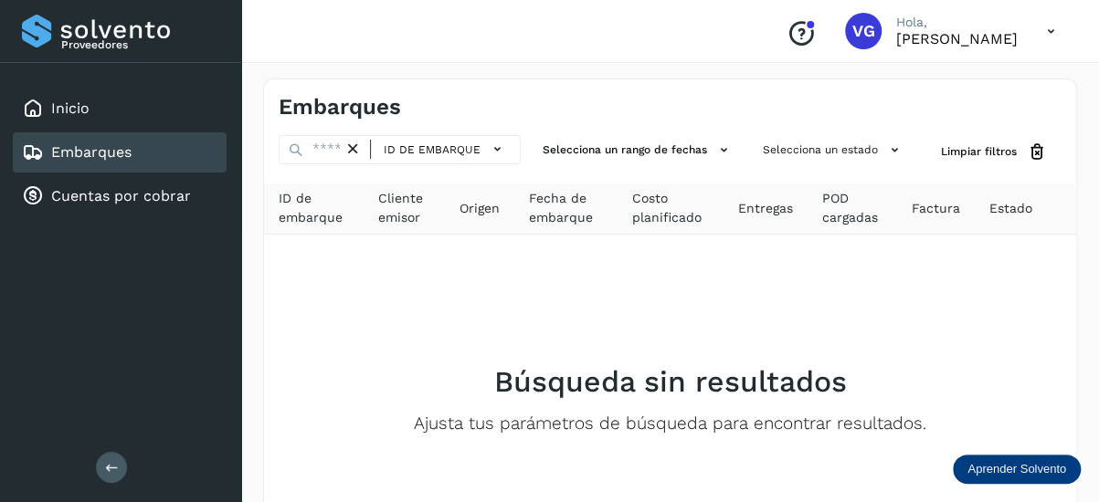
click at [1007, 464] on p "Aprender Solvento" at bounding box center [1016, 469] width 99 height 15
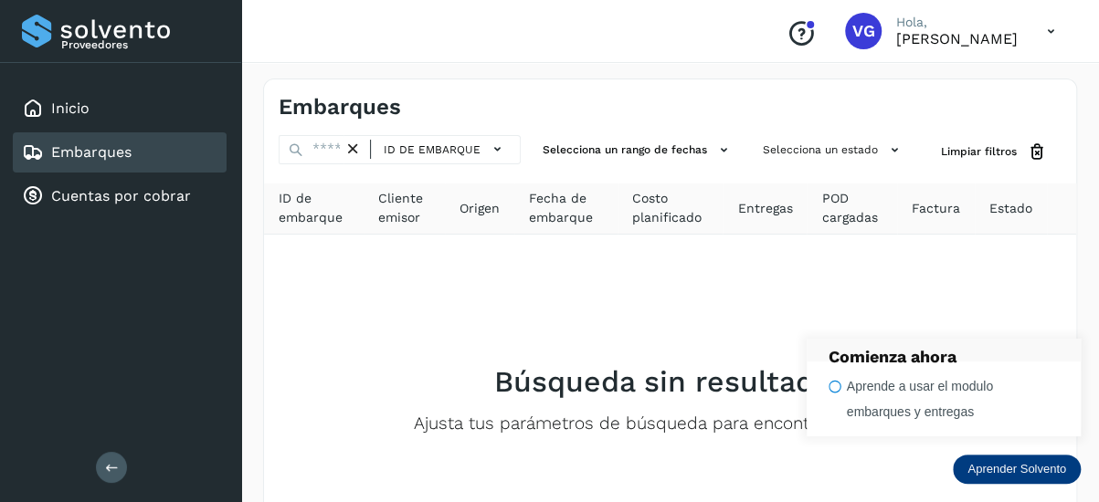
click at [787, 38] on icon "Conoce nuestros beneficios" at bounding box center [801, 33] width 29 height 29
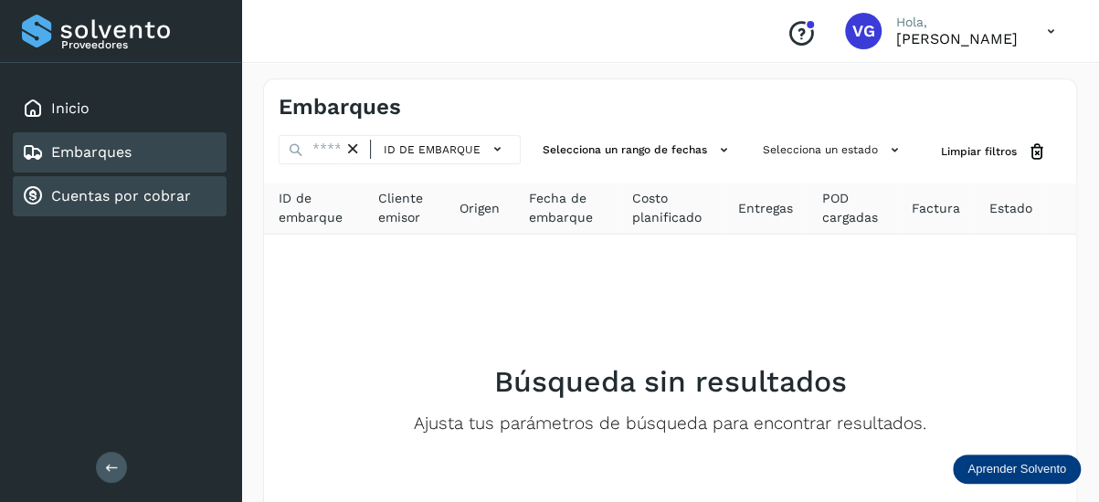
click at [149, 201] on link "Cuentas por cobrar" at bounding box center [121, 195] width 140 height 17
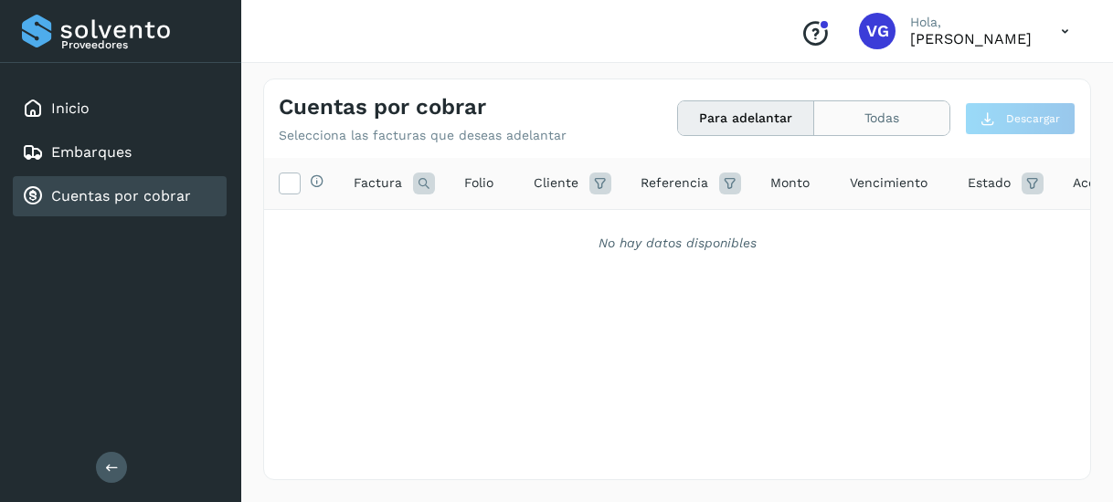
click at [914, 121] on button "Todas" at bounding box center [881, 118] width 135 height 34
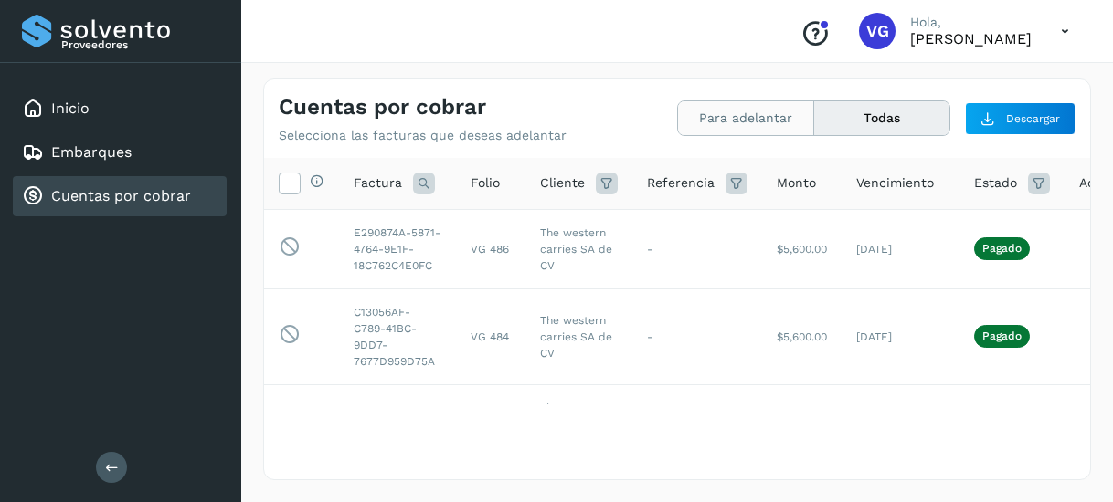
click at [814, 108] on button "Para adelantar" at bounding box center [881, 118] width 135 height 34
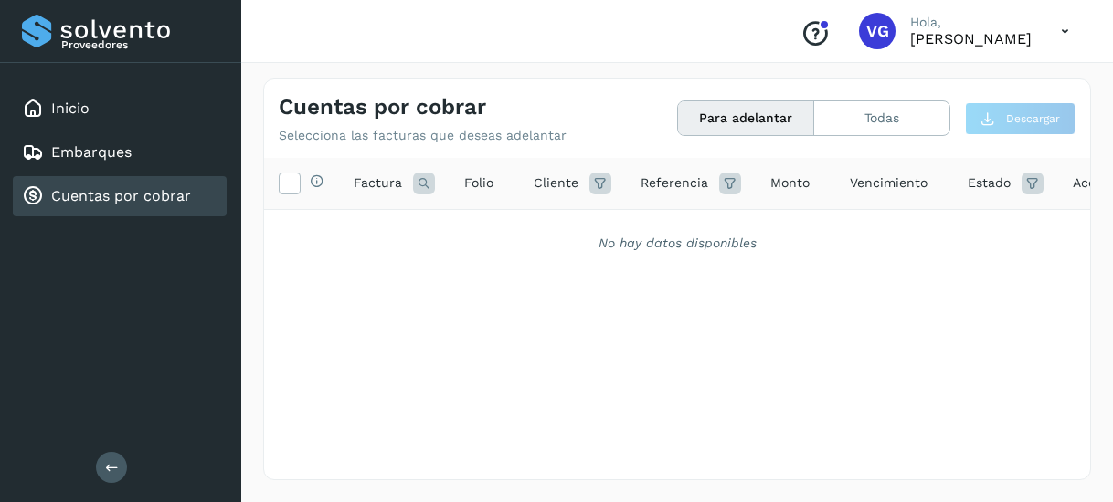
click at [733, 108] on button "Para adelantar" at bounding box center [746, 118] width 136 height 34
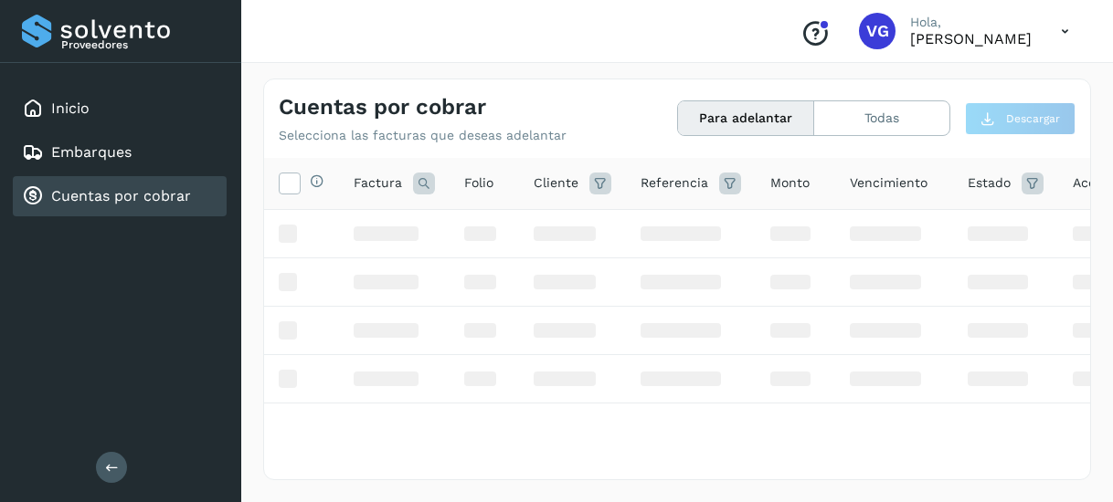
click at [733, 108] on button "Para adelantar" at bounding box center [746, 118] width 136 height 34
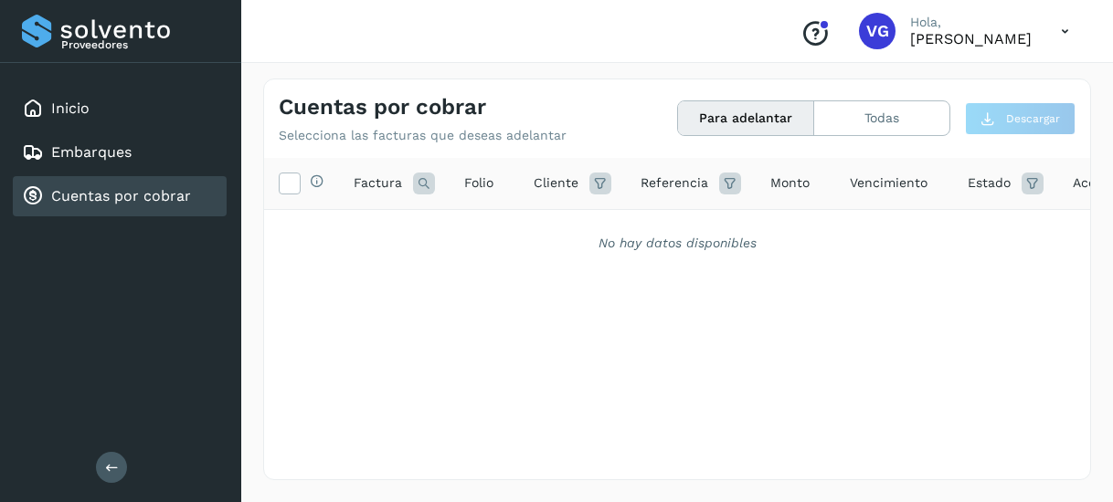
click at [733, 108] on button "Para adelantar" at bounding box center [746, 118] width 136 height 34
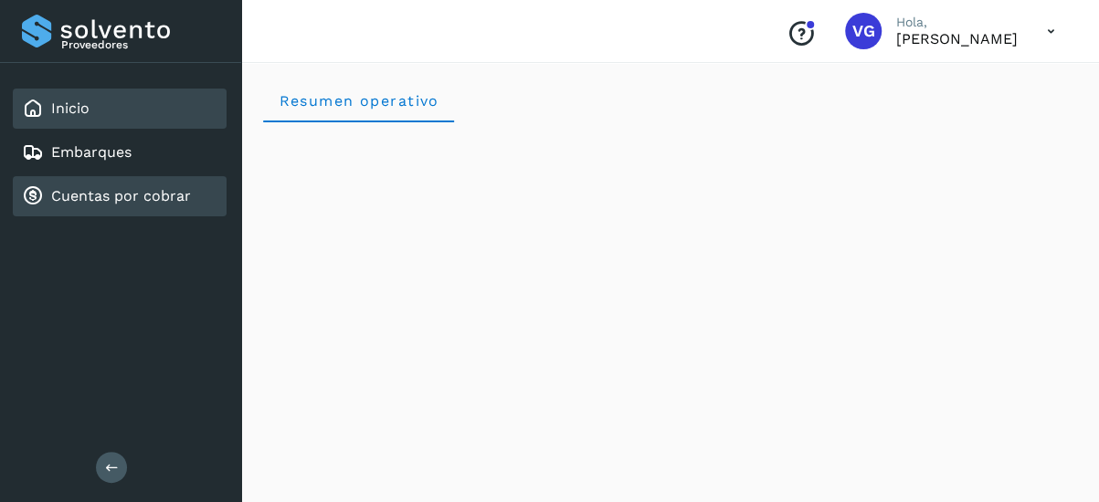
click at [161, 202] on link "Cuentas por cobrar" at bounding box center [121, 195] width 140 height 17
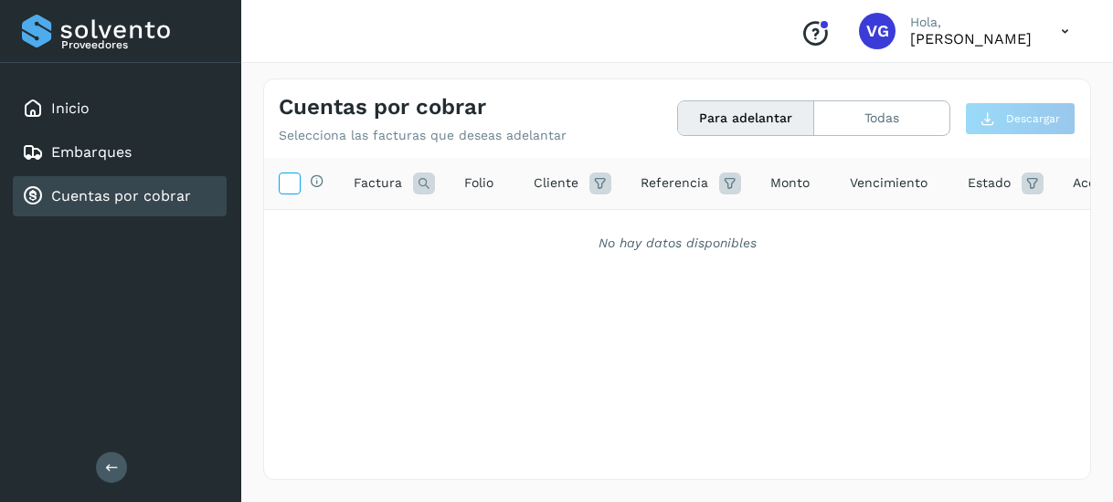
click at [290, 184] on icon at bounding box center [289, 182] width 19 height 19
click at [604, 187] on icon at bounding box center [600, 184] width 22 height 22
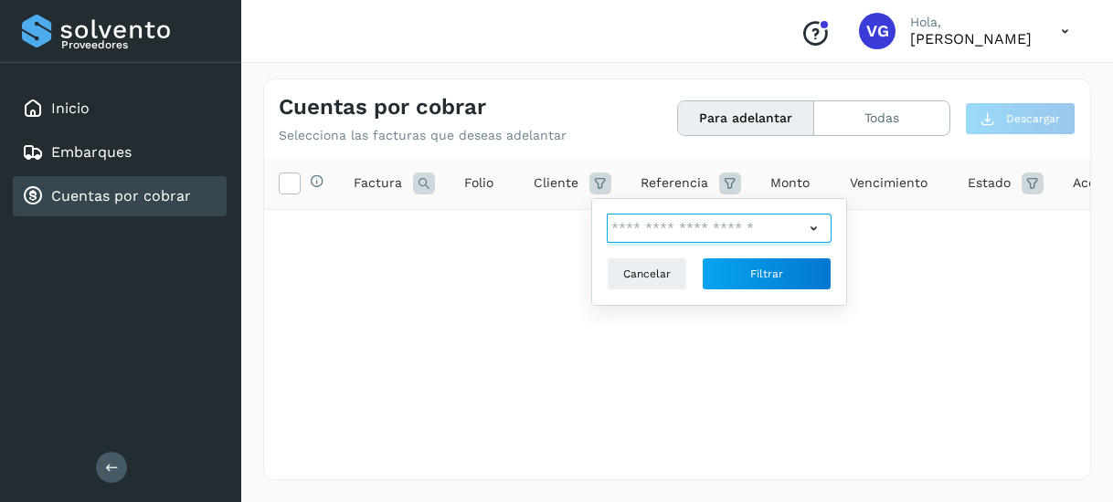
click at [666, 239] on input "text" at bounding box center [705, 228] width 197 height 29
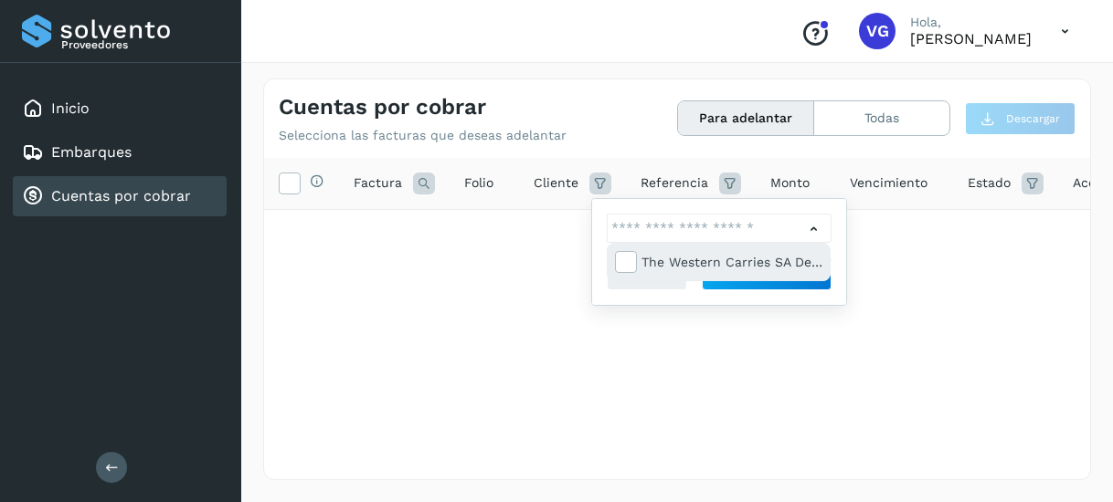
click at [669, 269] on div "The western carries SA de CV" at bounding box center [731, 262] width 181 height 20
type input "**********"
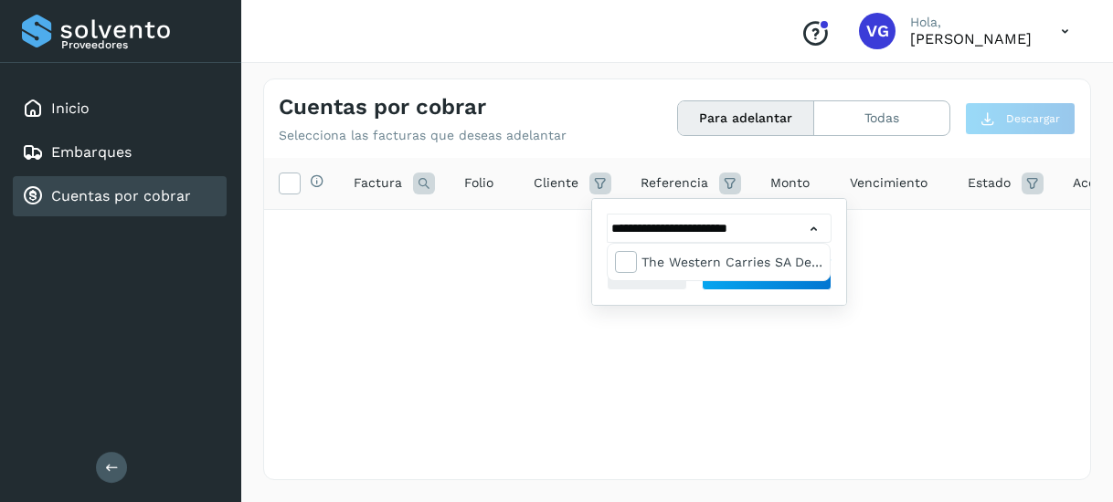
click at [801, 307] on div at bounding box center [556, 251] width 1113 height 502
click at [793, 276] on button "Filtrar" at bounding box center [767, 274] width 130 height 33
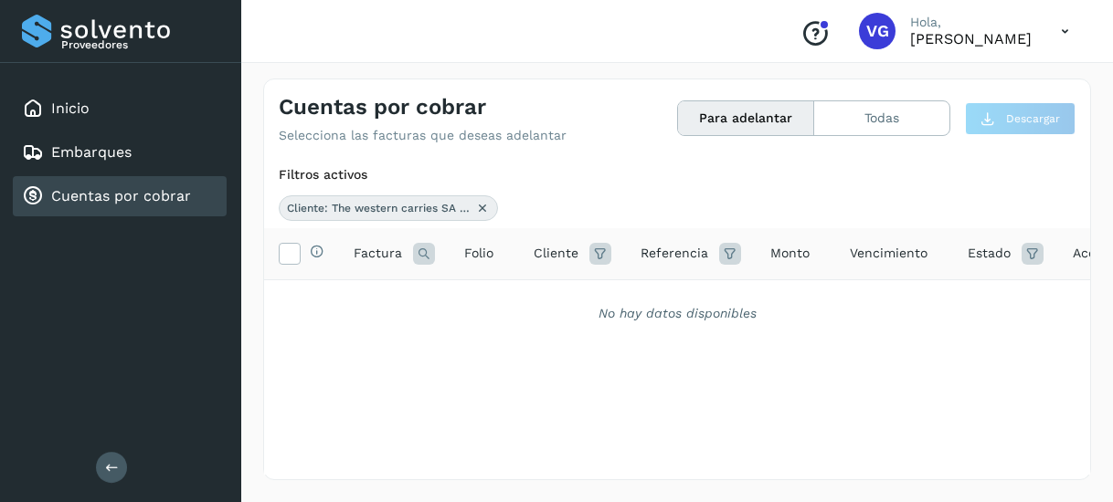
click at [1062, 28] on icon at bounding box center [1064, 31] width 37 height 37
click at [914, 83] on div "Cerrar sesión" at bounding box center [973, 82] width 217 height 35
click at [914, 81] on div "Cerrar sesión" at bounding box center [978, 65] width 208 height 34
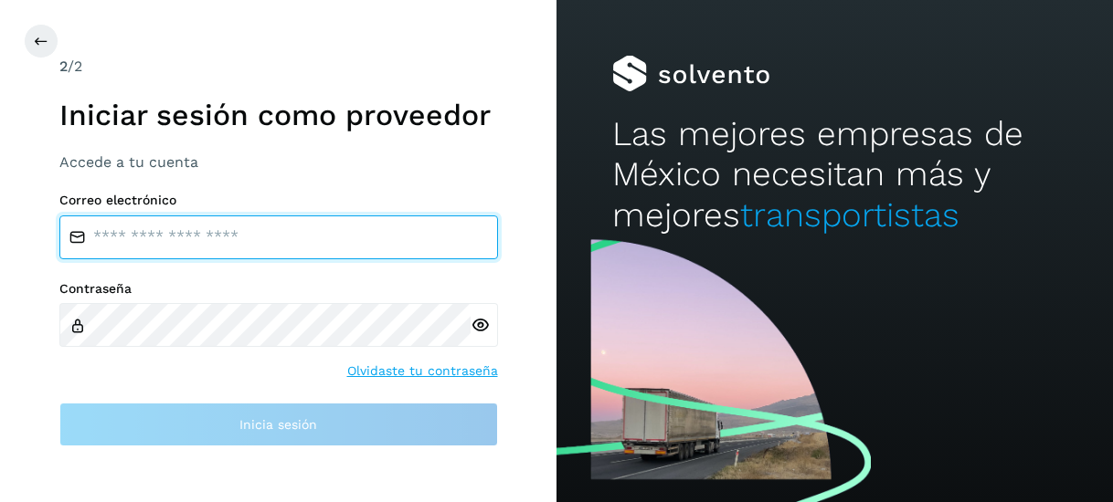
type input "**********"
